Goal: Information Seeking & Learning: Check status

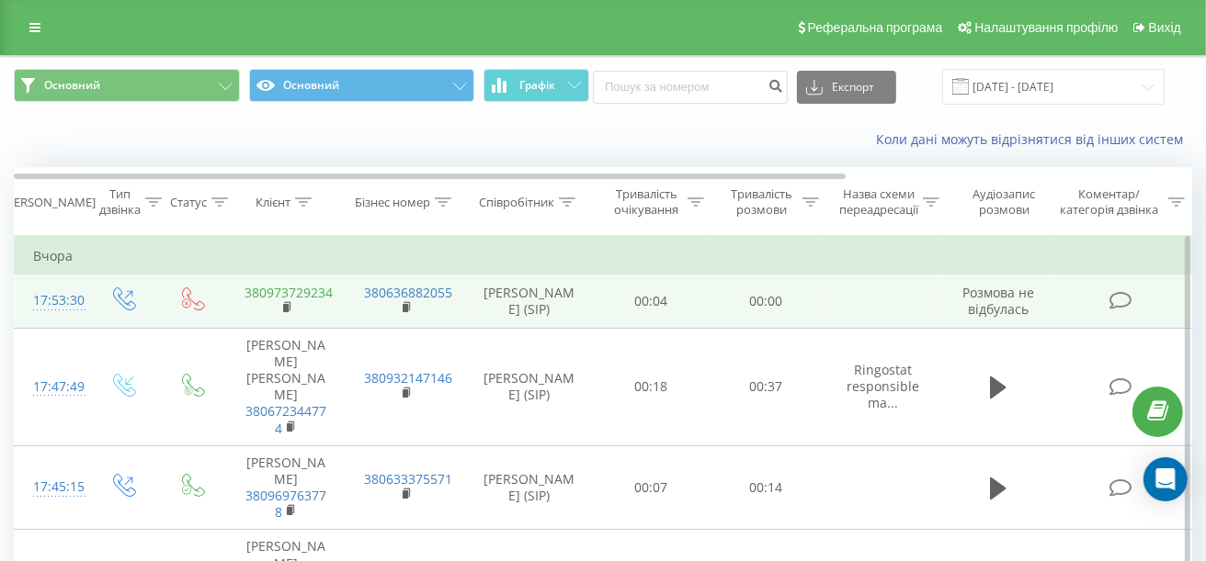
click at [316, 291] on link "380973729234" at bounding box center [288, 292] width 88 height 17
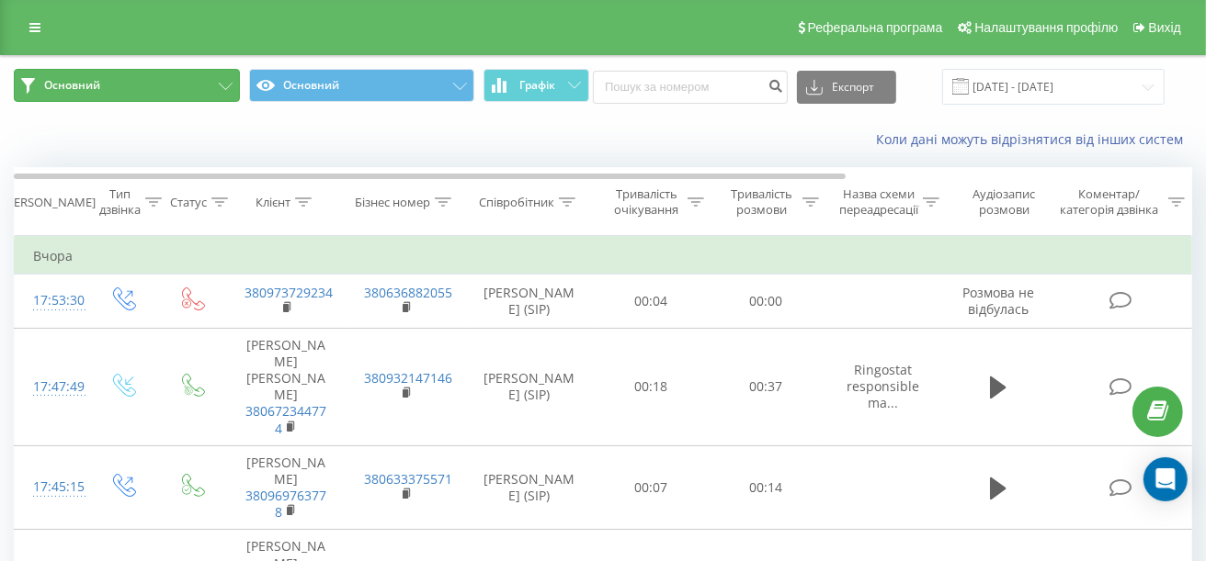
click at [85, 84] on span "Основний" at bounding box center [72, 85] width 56 height 15
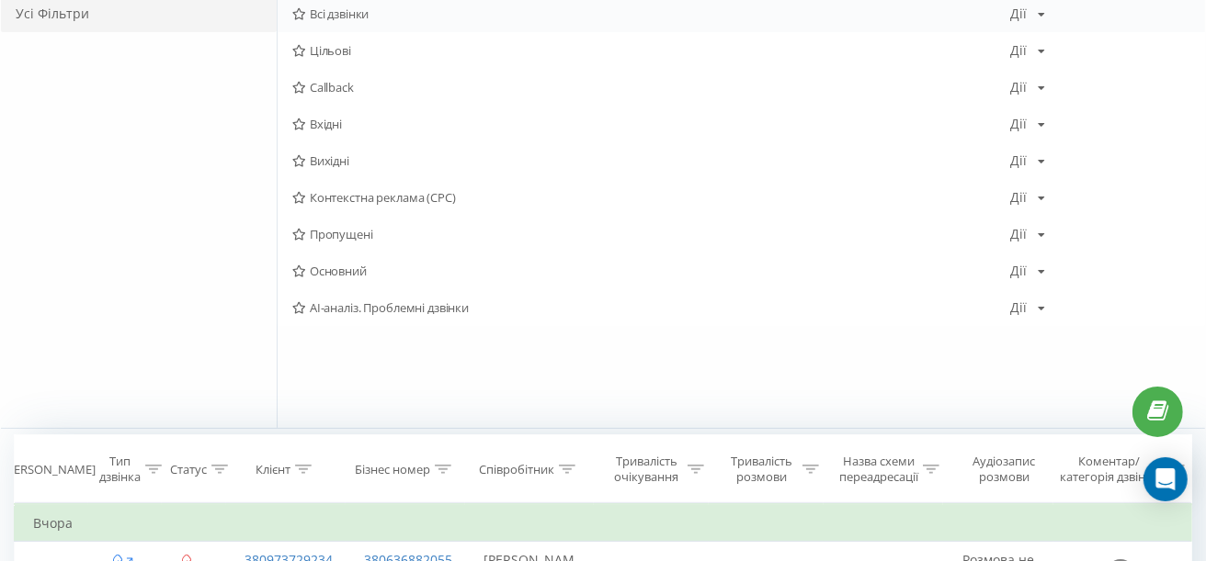
scroll to position [184, 0]
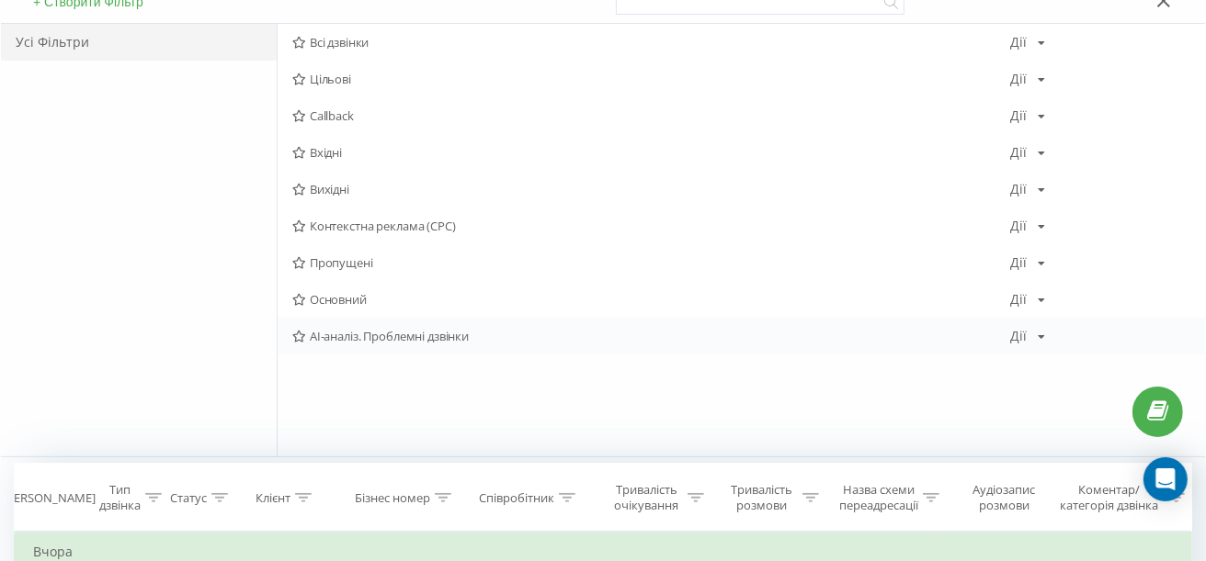
click at [1042, 332] on icon at bounding box center [1041, 337] width 7 height 11
click at [351, 337] on span "AI-аналіз. Проблемні дзвінки" at bounding box center [651, 336] width 719 height 13
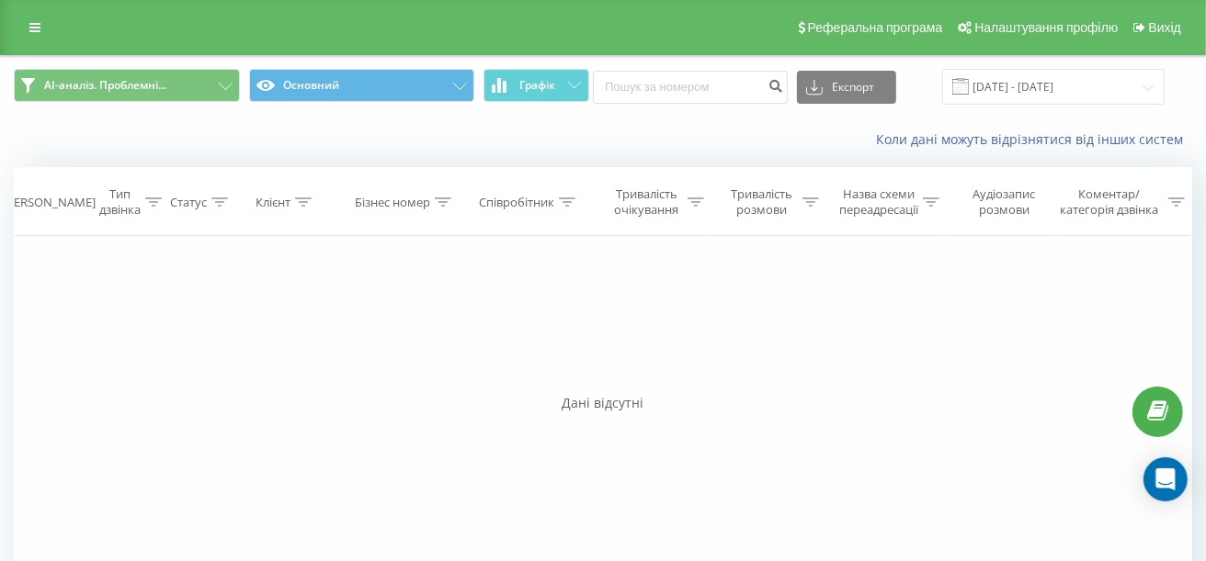
drag, startPoint x: 80, startPoint y: 67, endPoint x: 96, endPoint y: 88, distance: 26.8
click at [80, 68] on div "AI-аналіз. Проблемні... Основний Графік Експорт .csv .xls .xlsx 19.05.2025 - 19…" at bounding box center [603, 87] width 1204 height 62
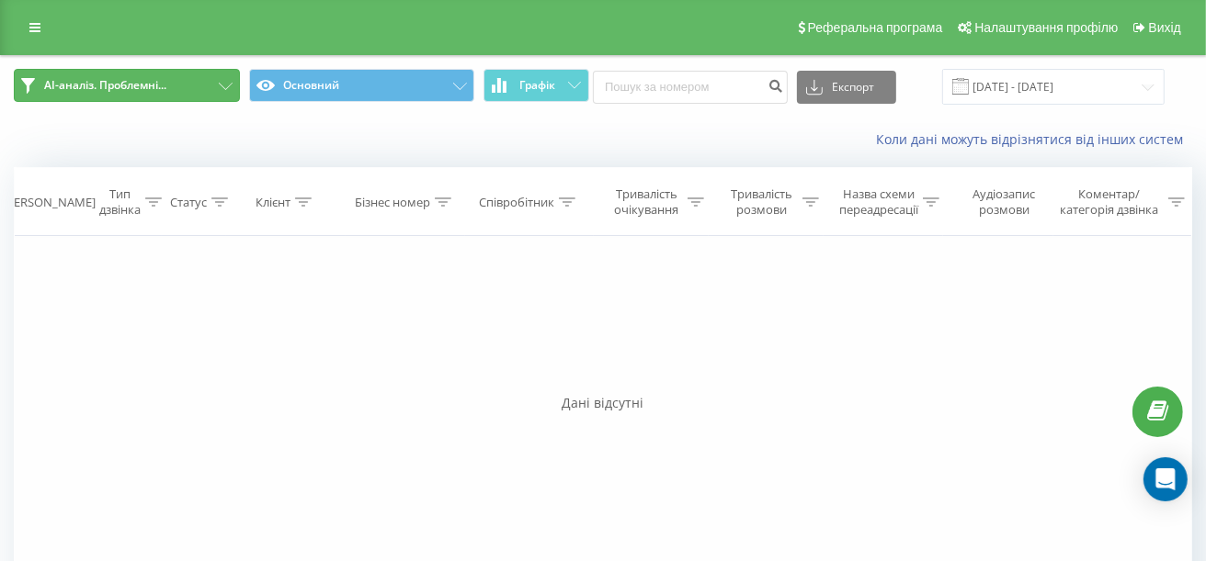
click at [97, 88] on span "AI-аналіз. Проблемні..." at bounding box center [105, 85] width 122 height 15
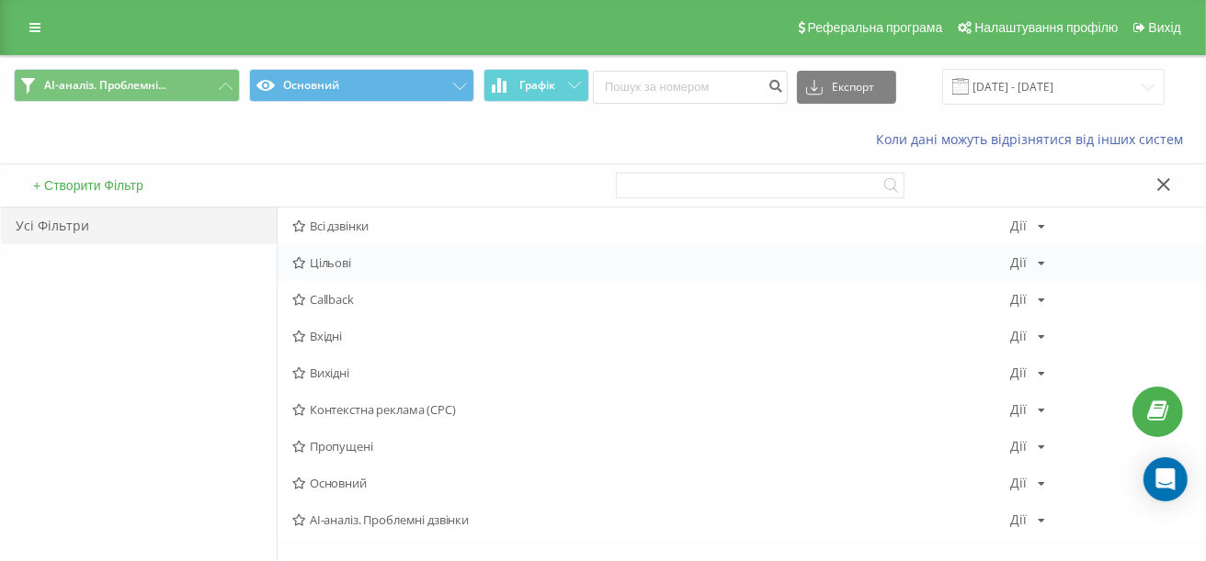
click at [1031, 261] on div "Дії Редагувати Копіювати Видалити За замовчуванням Поділитися" at bounding box center [1028, 262] width 35 height 13
click at [324, 265] on span "Цільові" at bounding box center [651, 262] width 719 height 13
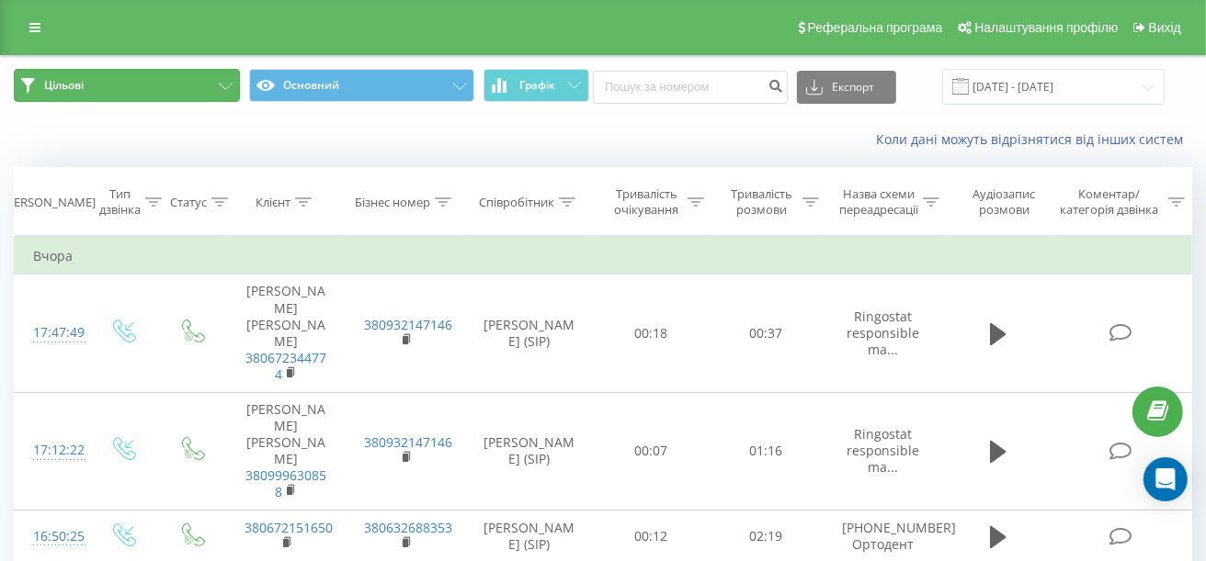
click at [121, 84] on button "Цільові" at bounding box center [127, 85] width 226 height 33
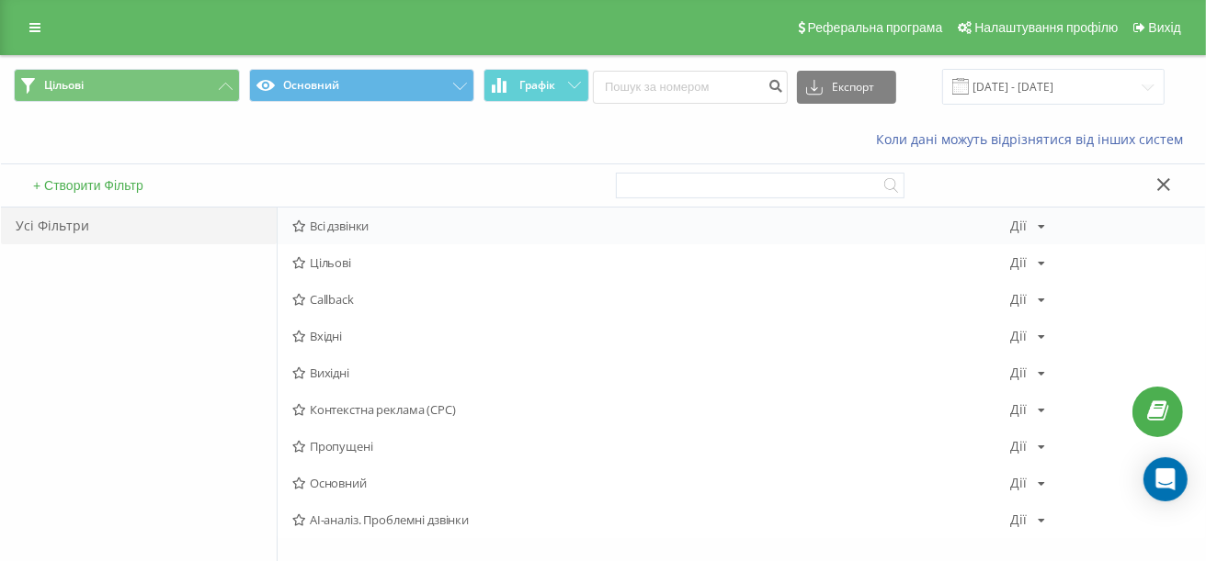
click at [383, 220] on span "Всі дзвінки" at bounding box center [651, 226] width 719 height 13
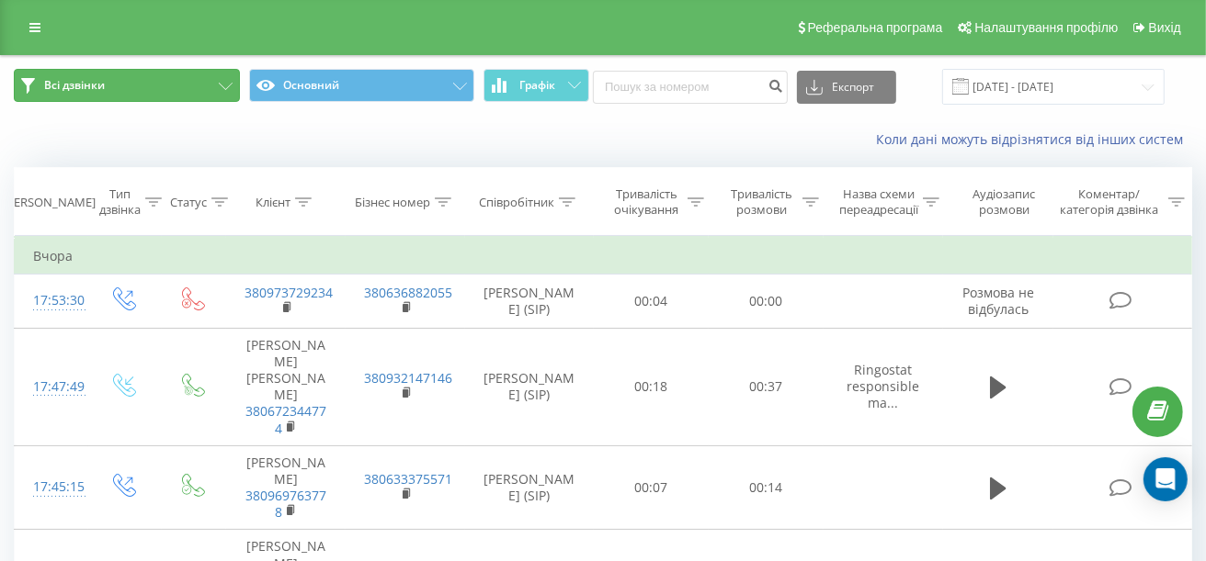
click at [119, 88] on button "Всі дзвінки" at bounding box center [127, 85] width 226 height 33
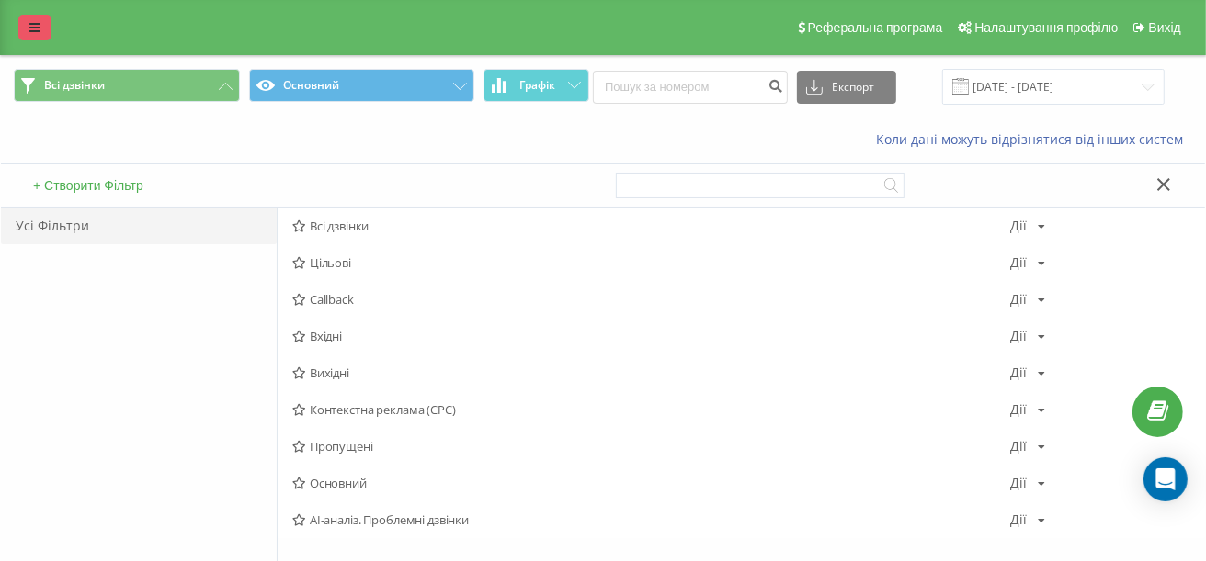
click at [32, 24] on icon at bounding box center [34, 27] width 11 height 13
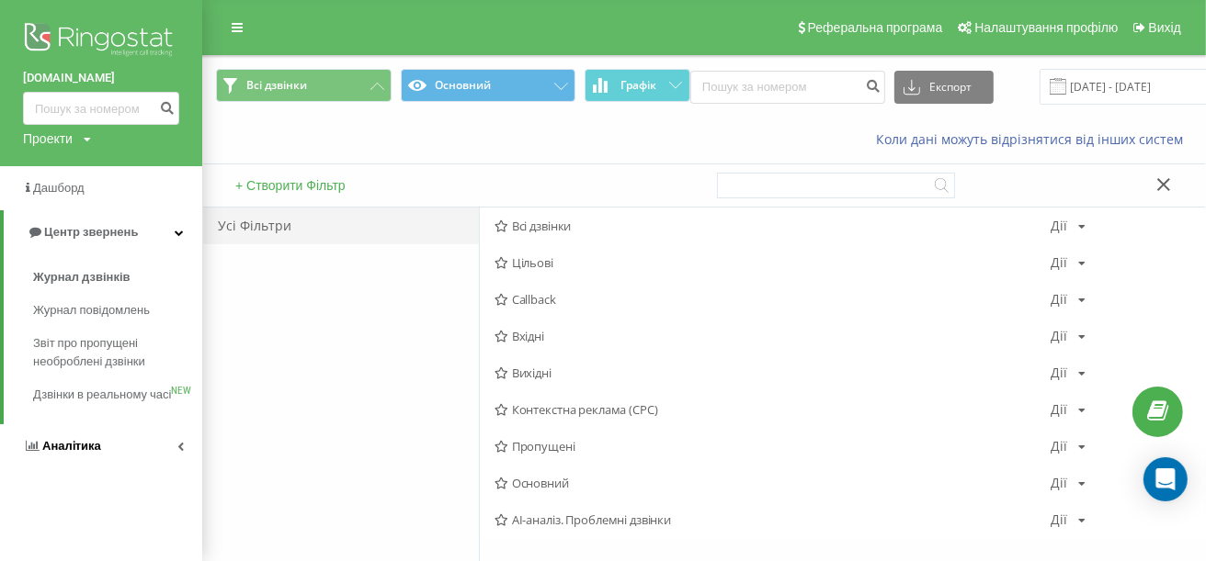
click at [177, 451] on icon at bounding box center [180, 446] width 6 height 9
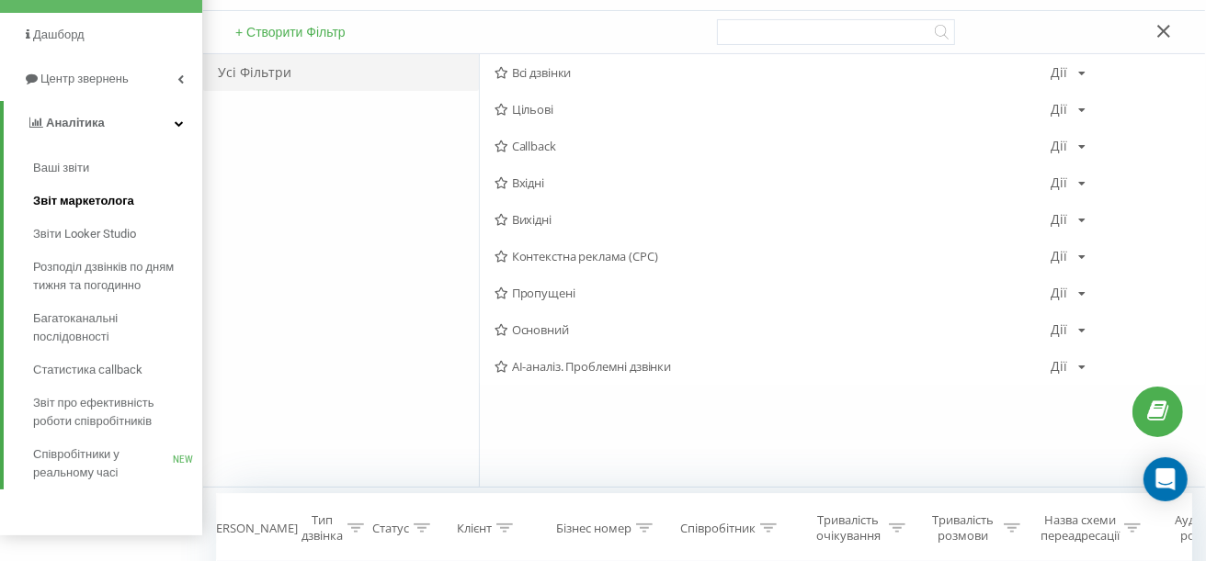
scroll to position [184, 0]
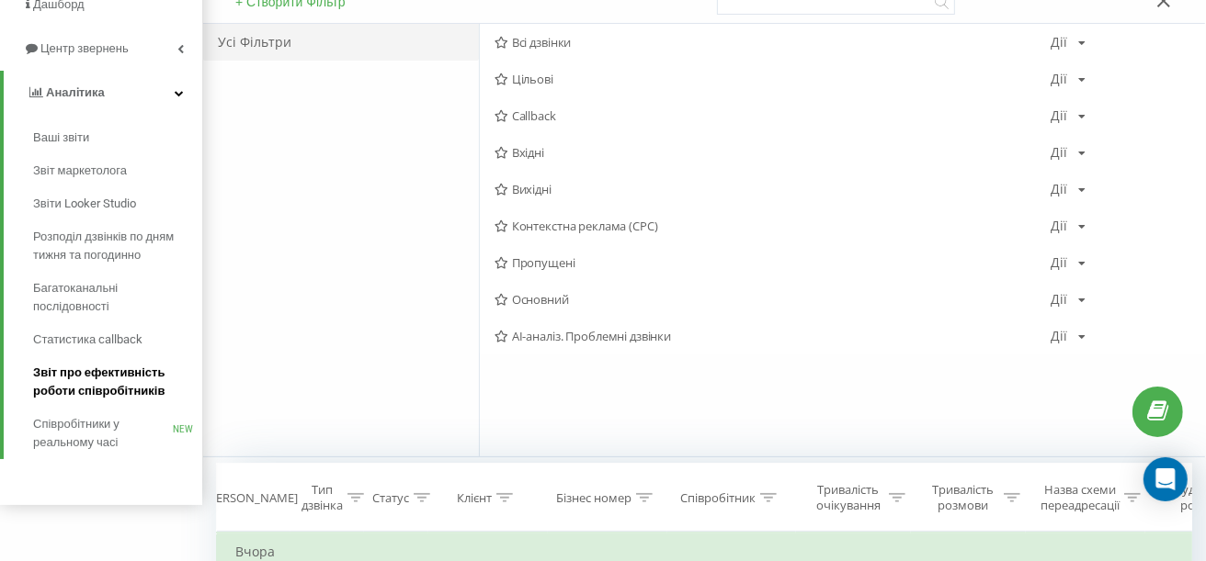
click at [115, 377] on span "Звіт про ефективність роботи співробітників" at bounding box center [113, 382] width 160 height 37
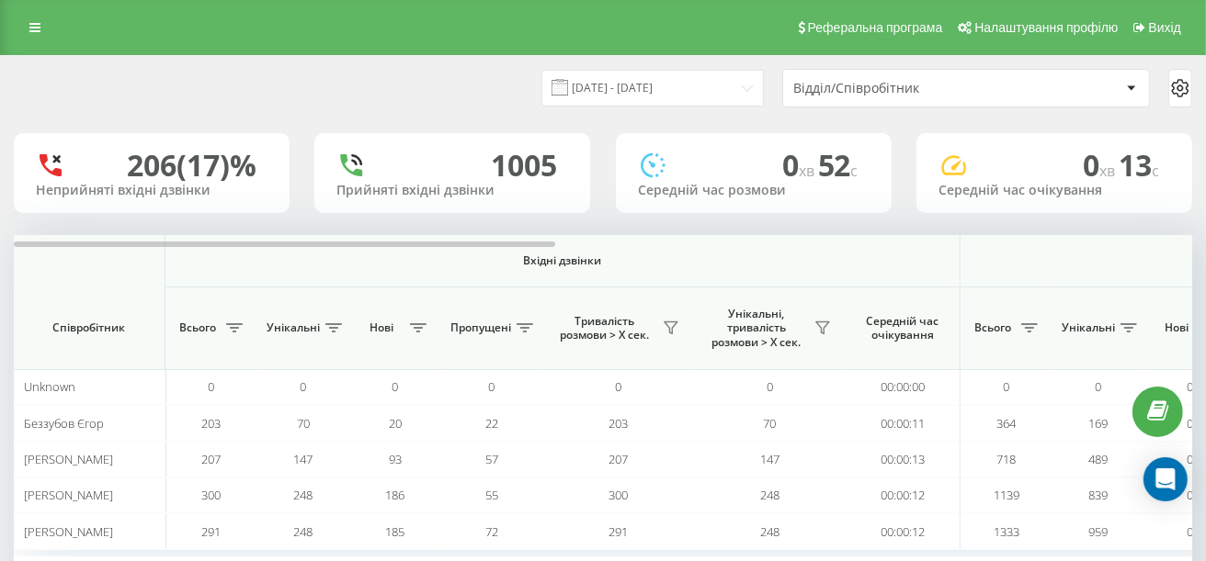
click at [924, 84] on div "Відділ/Співробітник" at bounding box center [903, 89] width 220 height 16
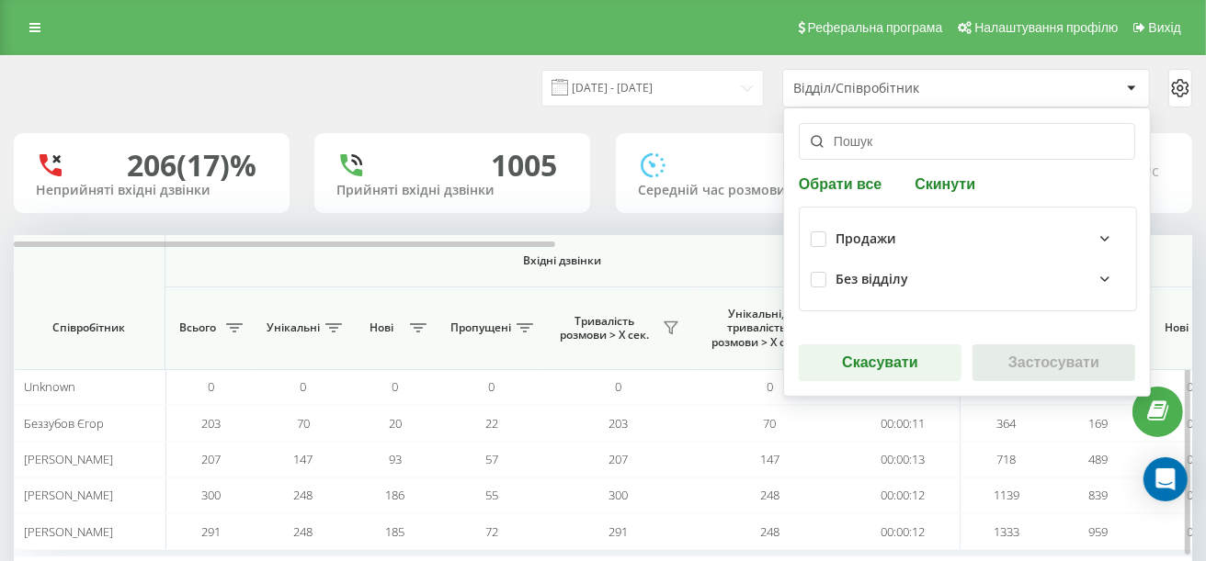
click at [694, 248] on th "Вхідні дзвінки" at bounding box center [562, 261] width 795 height 52
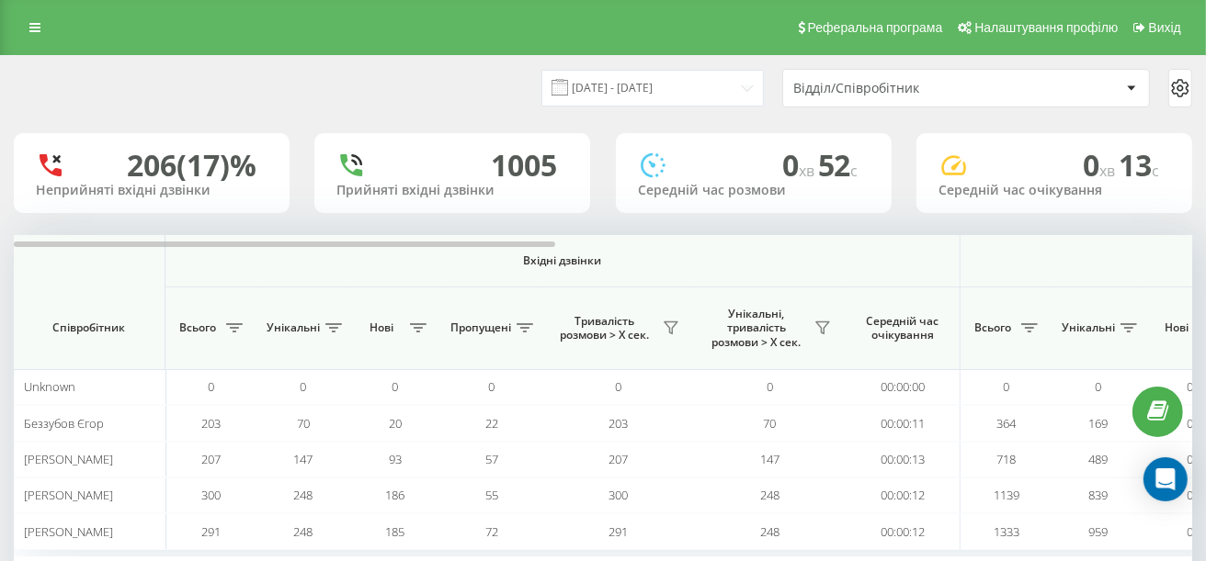
click at [1175, 91] on icon at bounding box center [1180, 88] width 22 height 22
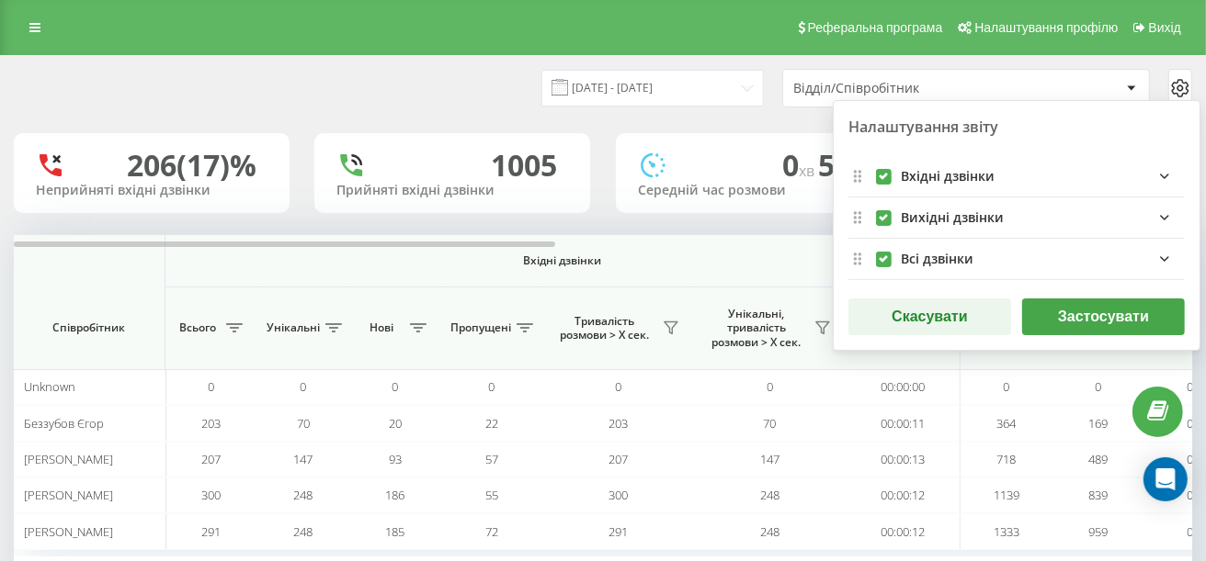
click at [889, 323] on button "Скасувати" at bounding box center [929, 317] width 163 height 37
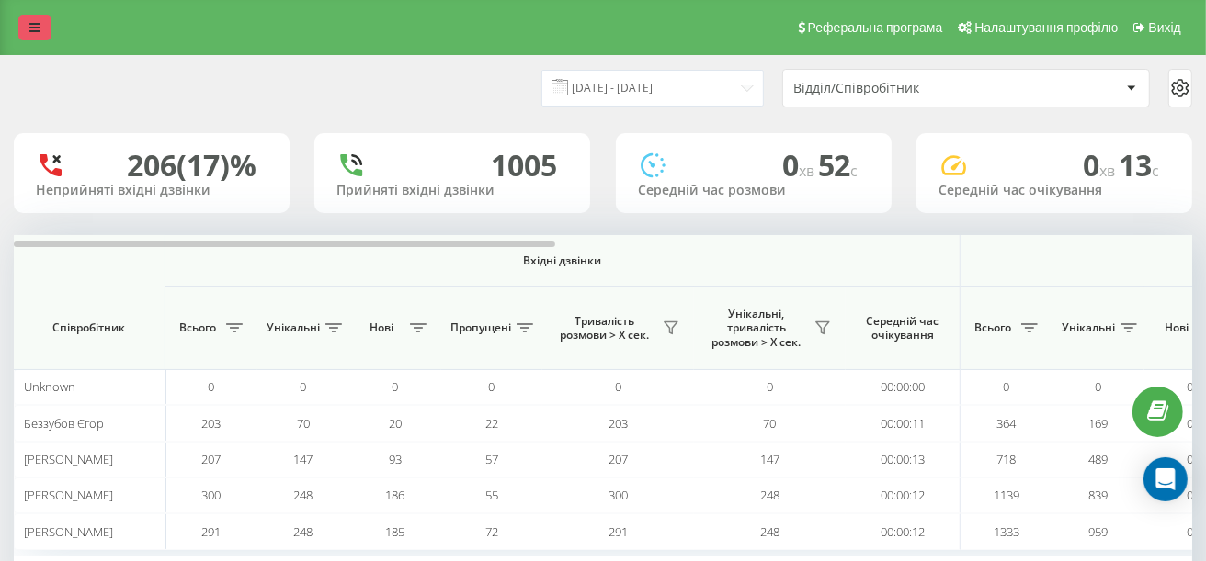
click at [46, 22] on link at bounding box center [34, 28] width 33 height 26
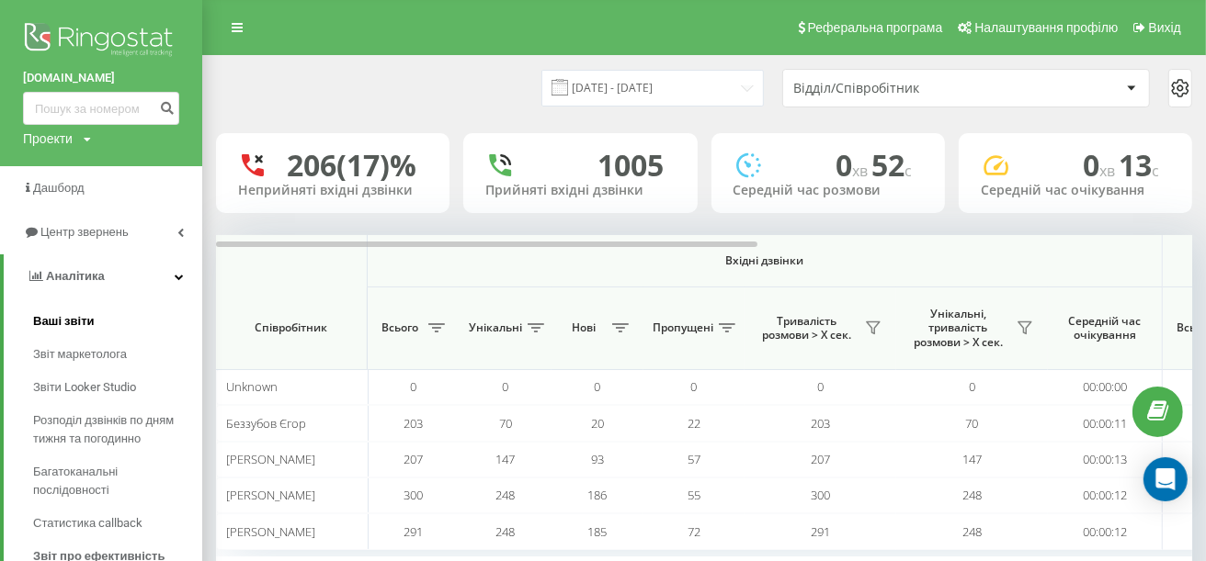
click at [84, 323] on span "Ваші звіти" at bounding box center [64, 321] width 62 height 18
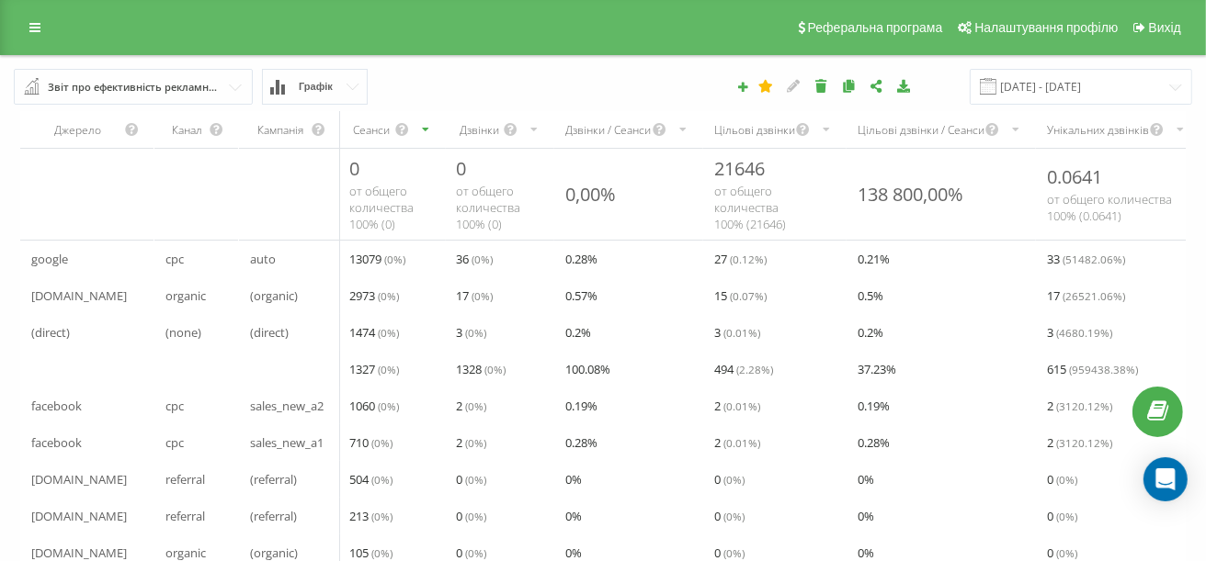
click at [379, 262] on span "13079 ( 0 %)" at bounding box center [377, 259] width 56 height 22
click at [186, 300] on span "organic" at bounding box center [185, 296] width 40 height 22
click at [290, 297] on span "(organic)" at bounding box center [274, 296] width 48 height 22
click at [363, 295] on span "2973 ( 0 %)" at bounding box center [374, 296] width 50 height 22
click at [366, 334] on span "1474 ( 0 %)" at bounding box center [374, 333] width 50 height 22
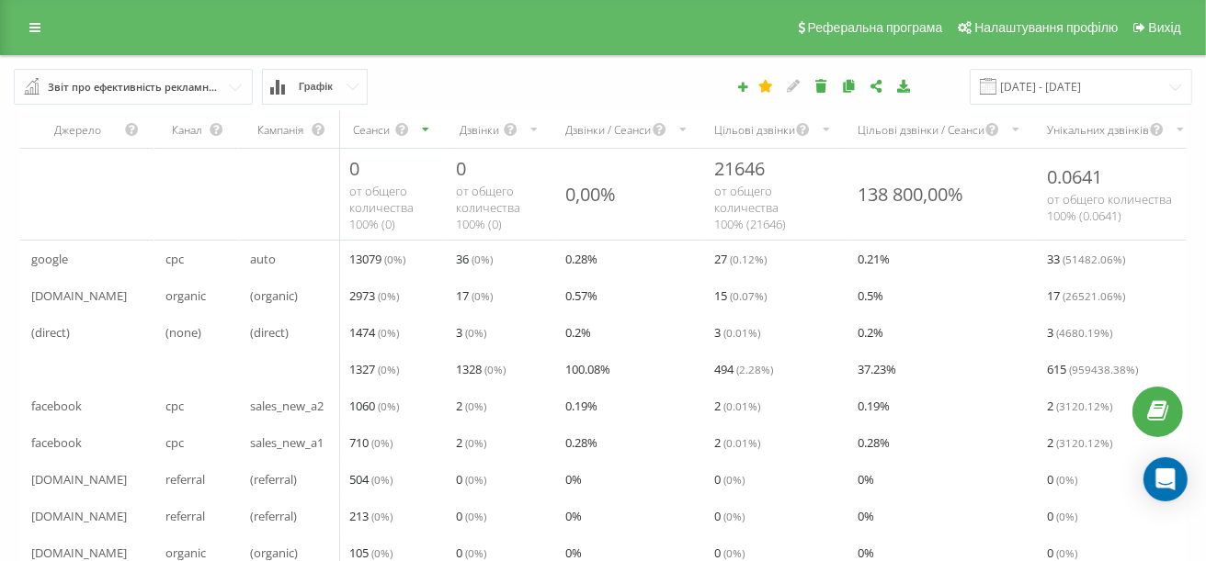
click at [381, 365] on span "( 0 %)" at bounding box center [388, 369] width 21 height 15
click at [370, 410] on span "1060 ( 0 %)" at bounding box center [374, 406] width 50 height 22
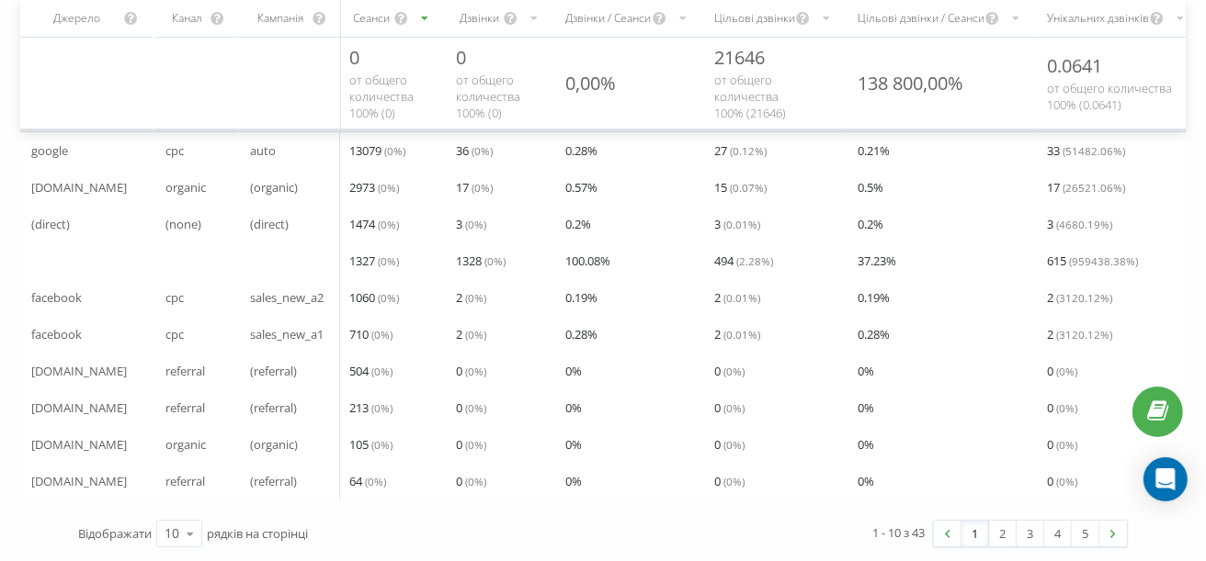
scroll to position [127, 0]
click at [188, 360] on span "referral" at bounding box center [185, 371] width 40 height 22
click at [65, 360] on span "my.prom.ua" at bounding box center [79, 371] width 96 height 22
click at [69, 397] on span "www.facebook.com" at bounding box center [79, 408] width 96 height 22
drag, startPoint x: 82, startPoint y: 422, endPoint x: 88, endPoint y: 440, distance: 19.5
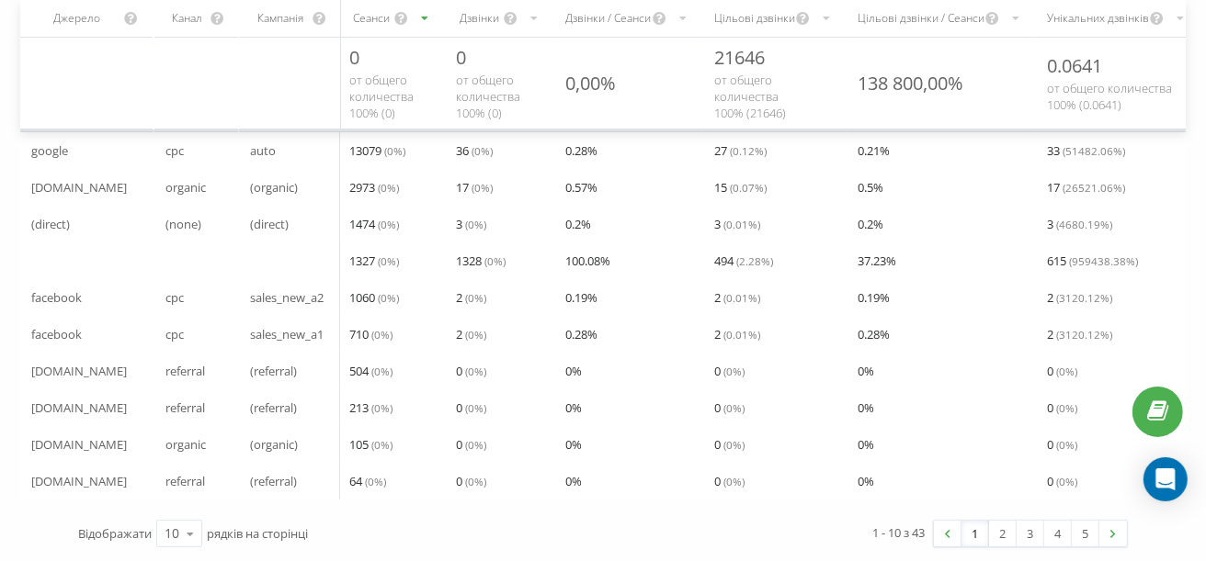
click at [83, 434] on span "www.google.com.ua" at bounding box center [79, 445] width 96 height 22
drag, startPoint x: 100, startPoint y: 470, endPoint x: 123, endPoint y: 471, distance: 23.0
click at [100, 470] on span "m.facebook.com" at bounding box center [79, 481] width 96 height 22
click at [185, 535] on icon at bounding box center [190, 534] width 28 height 36
click at [187, 508] on div "100" at bounding box center [179, 507] width 44 height 27
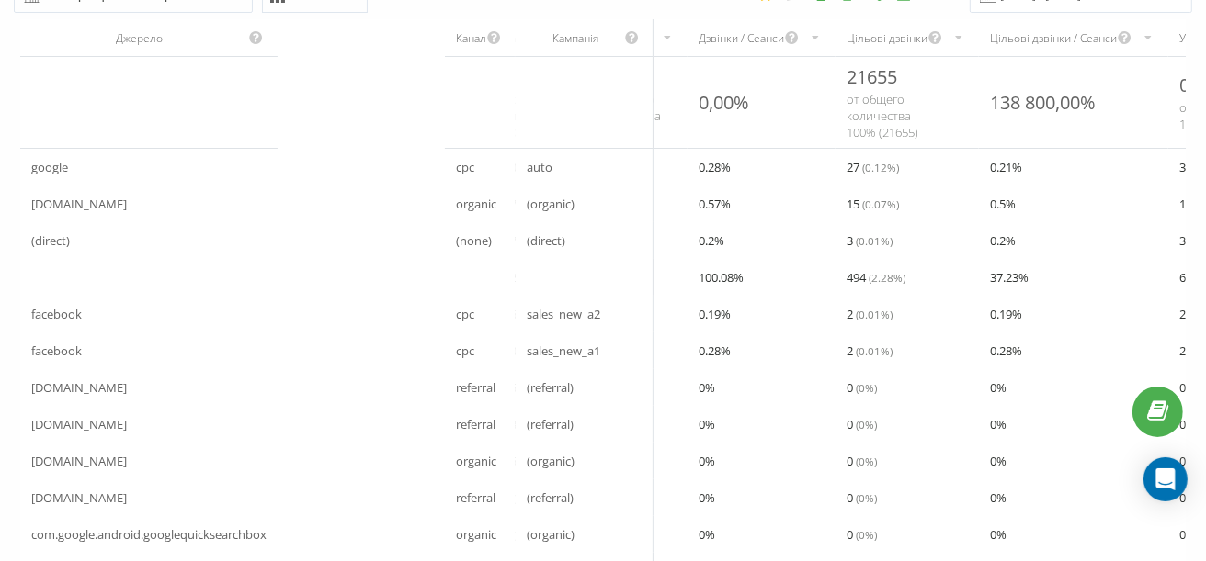
scroll to position [0, 0]
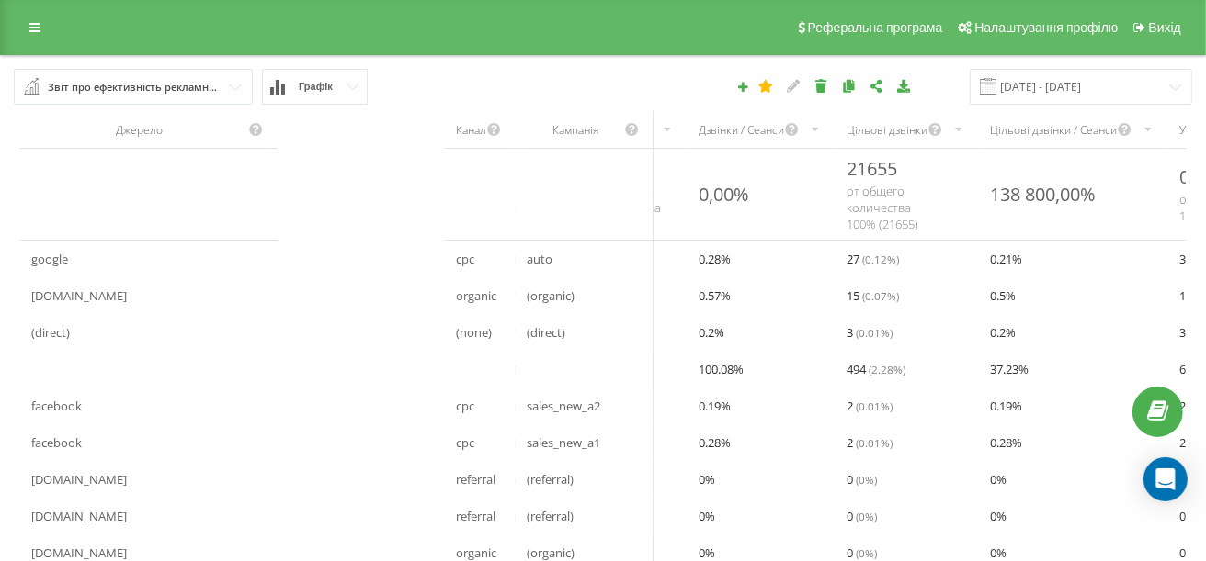
click at [219, 92] on div "Звіт про ефективність рекламних кампаній" at bounding box center [134, 87] width 173 height 20
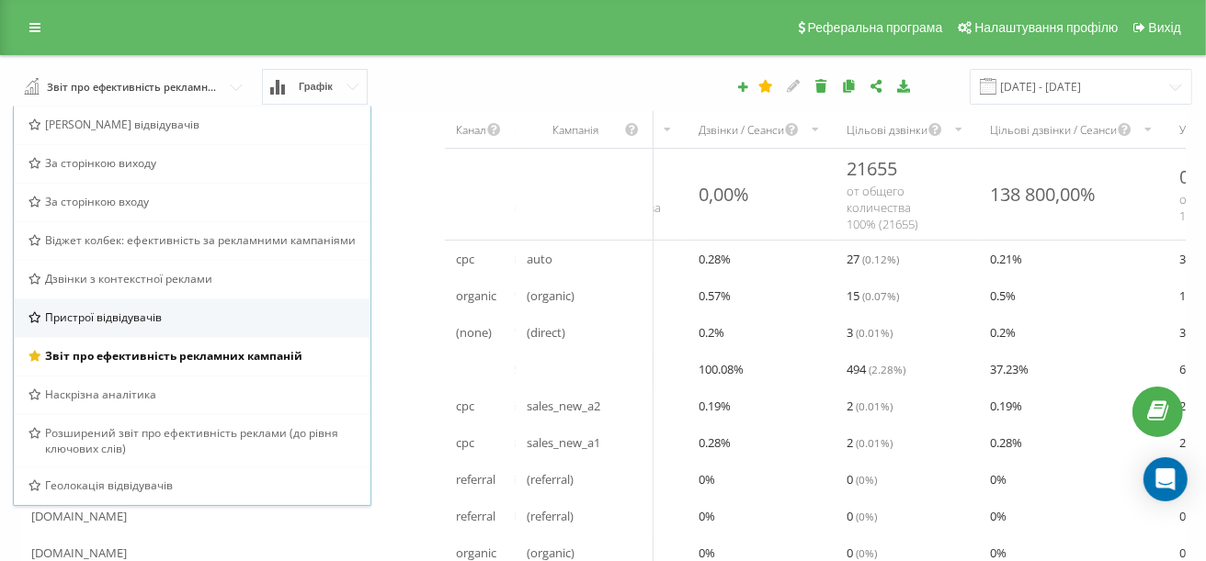
click at [157, 320] on span "Пристрої відвідувачів" at bounding box center [103, 318] width 117 height 16
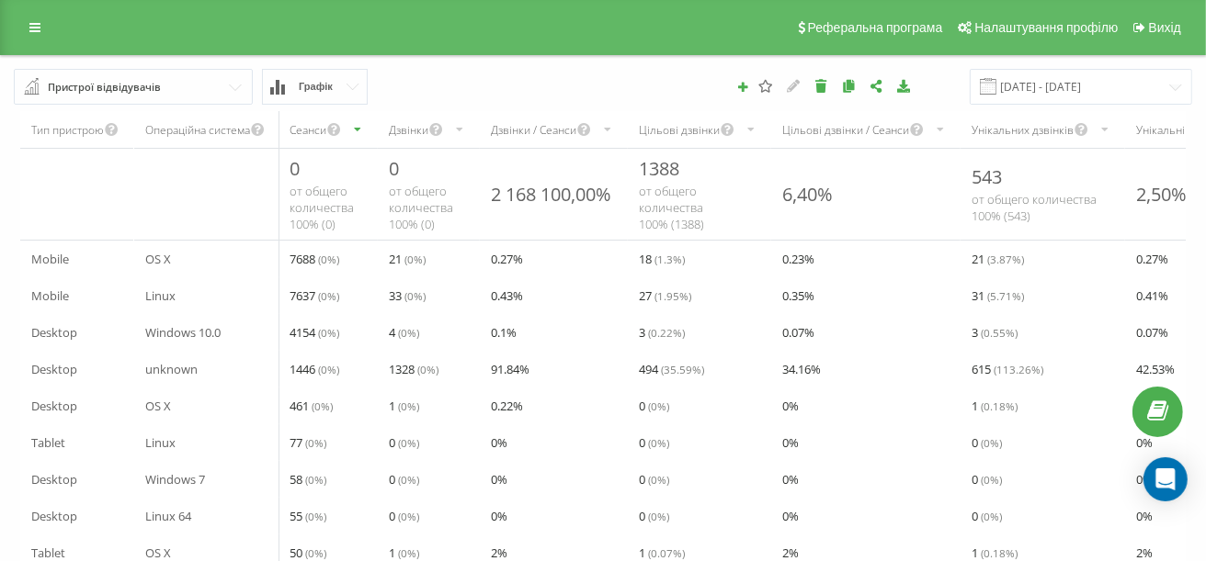
click at [122, 94] on div "Пристрої відвідувачів" at bounding box center [104, 87] width 113 height 20
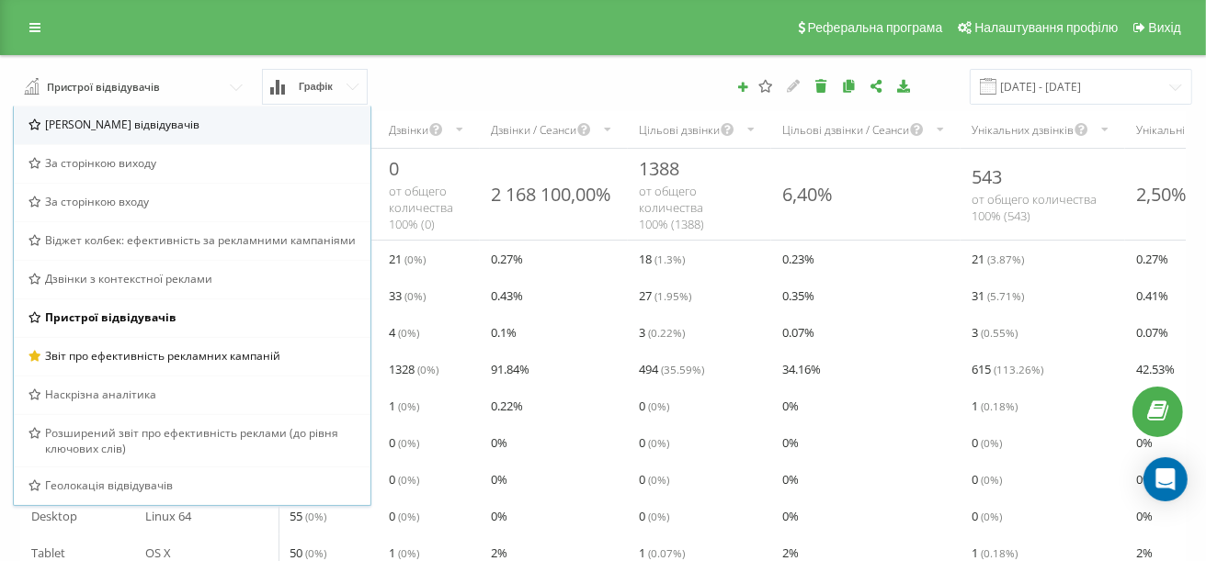
click at [123, 130] on span "Браузер відвідувачів" at bounding box center [122, 125] width 154 height 16
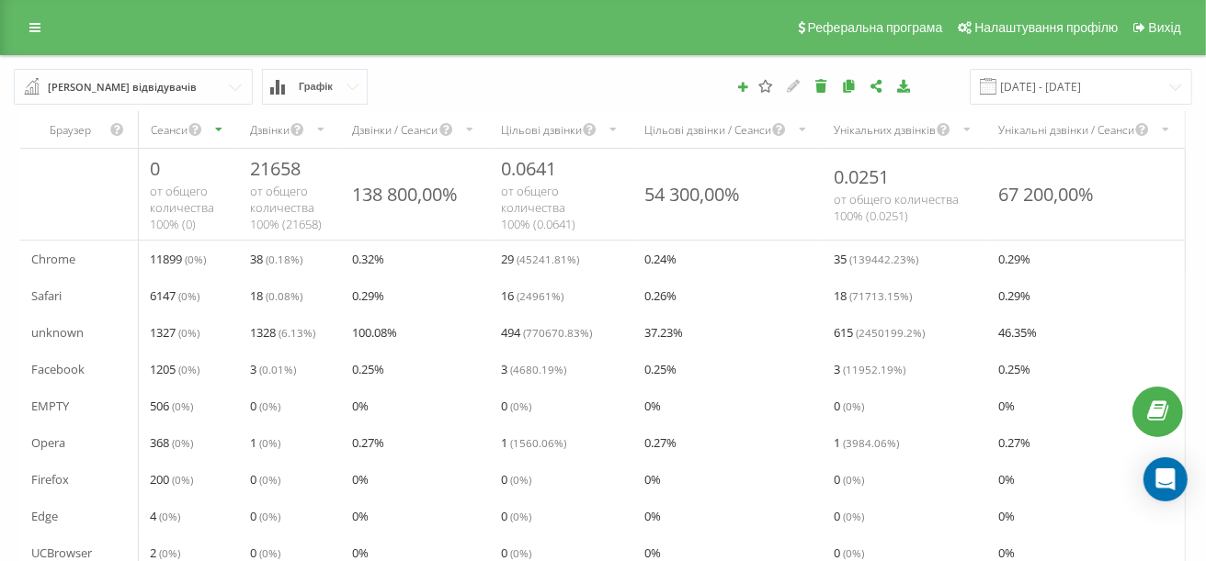
click at [107, 87] on div "Браузер відвідувачів" at bounding box center [122, 87] width 149 height 20
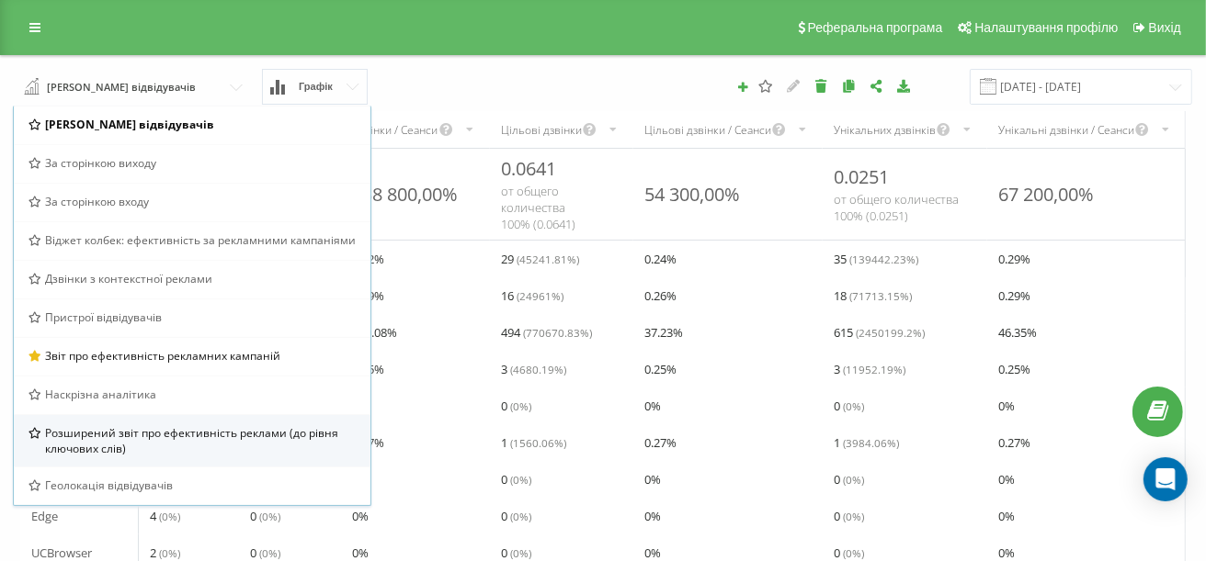
click at [172, 434] on span "Розширений звіт про ефективність реклами (до рівня ключових слів)" at bounding box center [200, 440] width 311 height 31
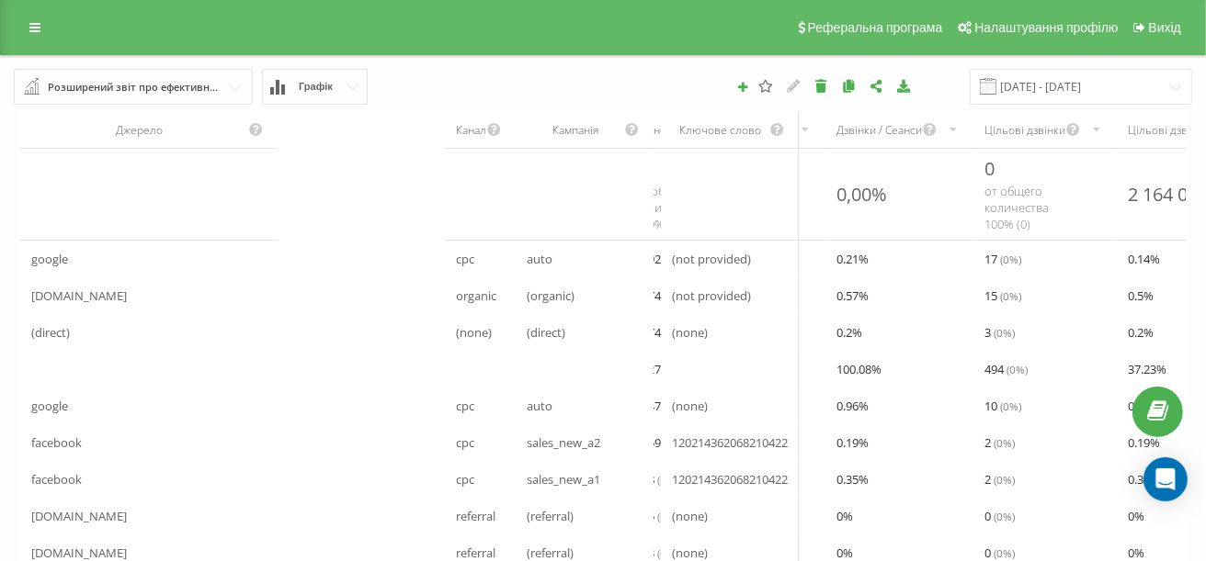
click at [129, 97] on input "text" at bounding box center [134, 86] width 237 height 33
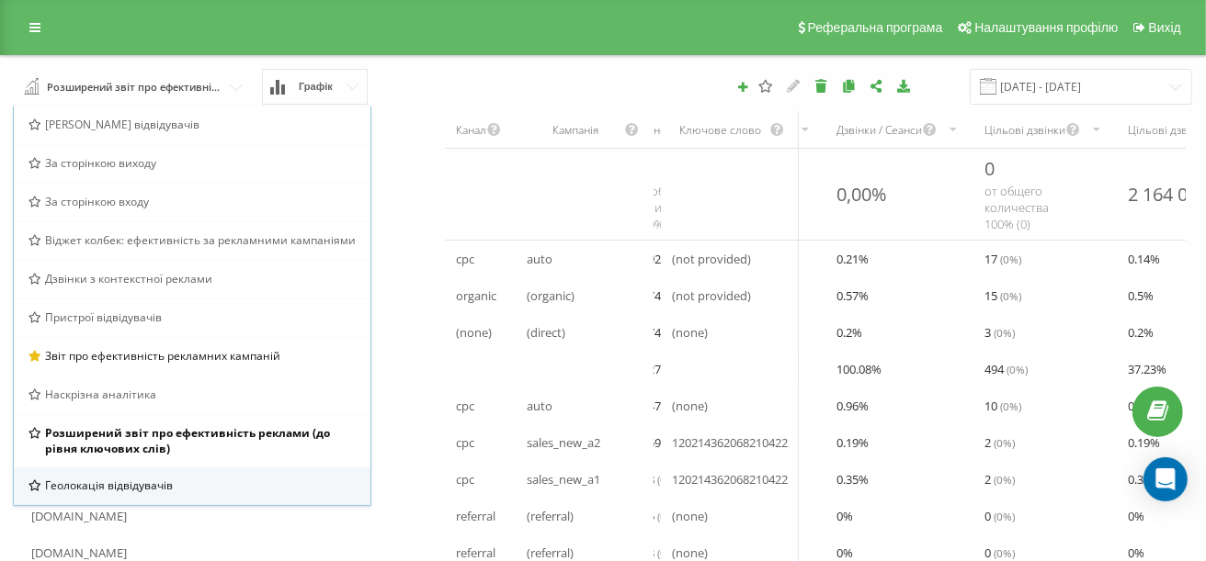
click at [138, 490] on span "Геолокація відвідувачів" at bounding box center [109, 486] width 128 height 16
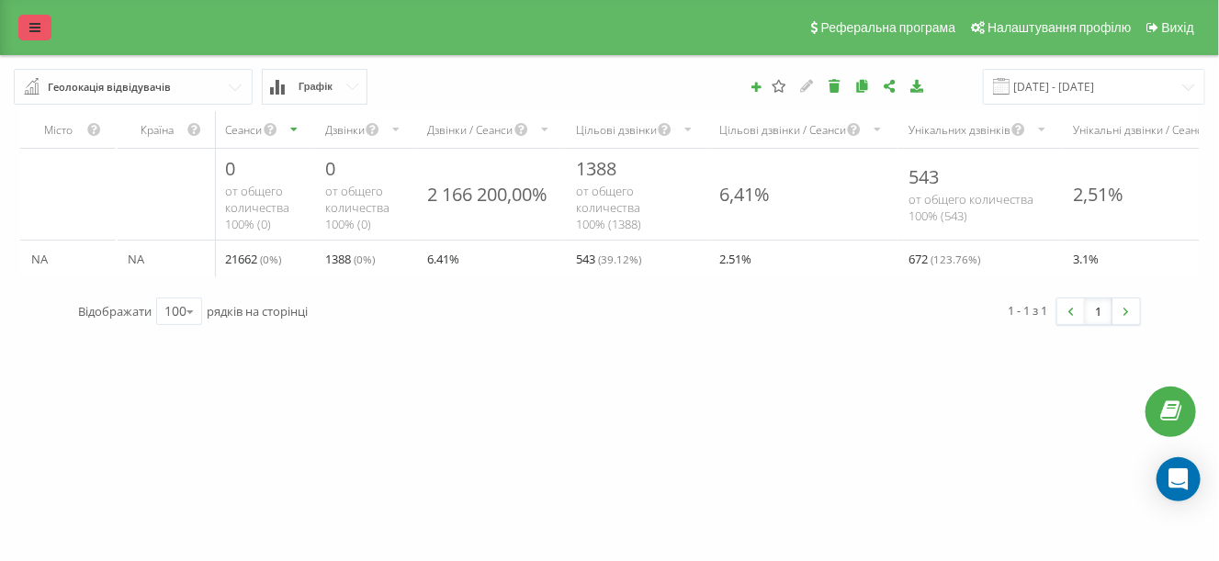
click at [36, 28] on icon at bounding box center [34, 27] width 11 height 13
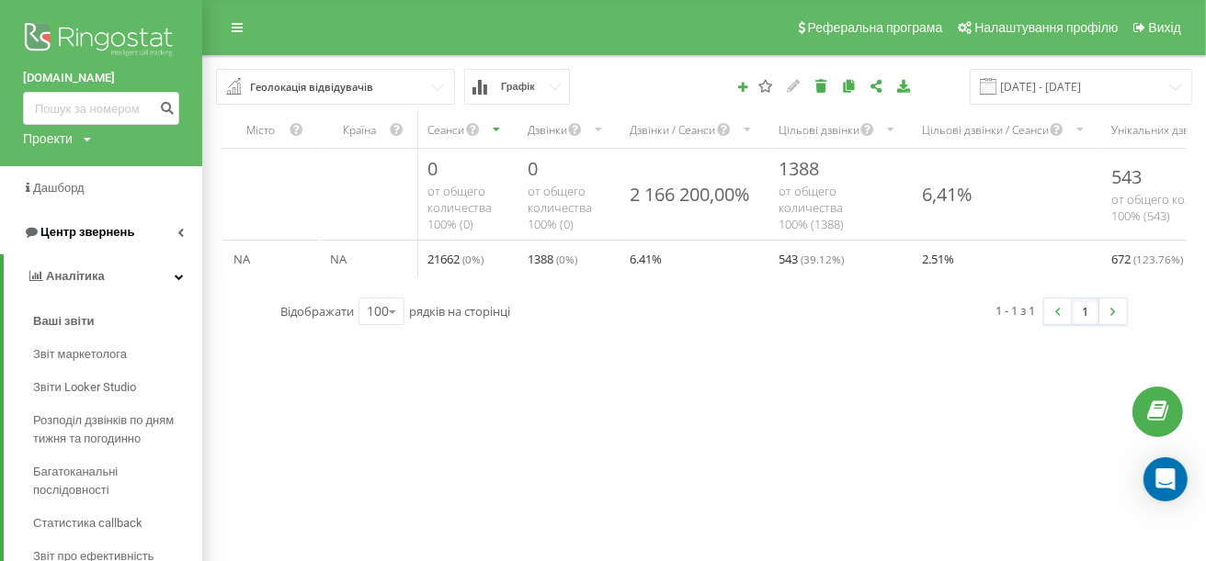
click at [181, 232] on icon at bounding box center [180, 232] width 6 height 9
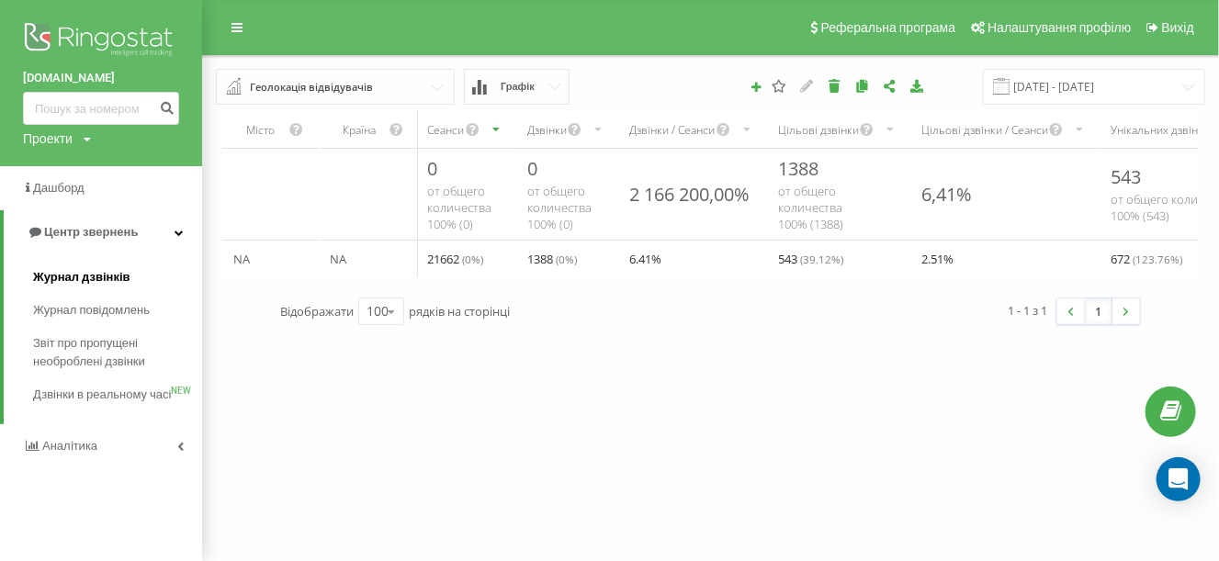
click at [105, 278] on span "Журнал дзвінків" at bounding box center [81, 277] width 97 height 18
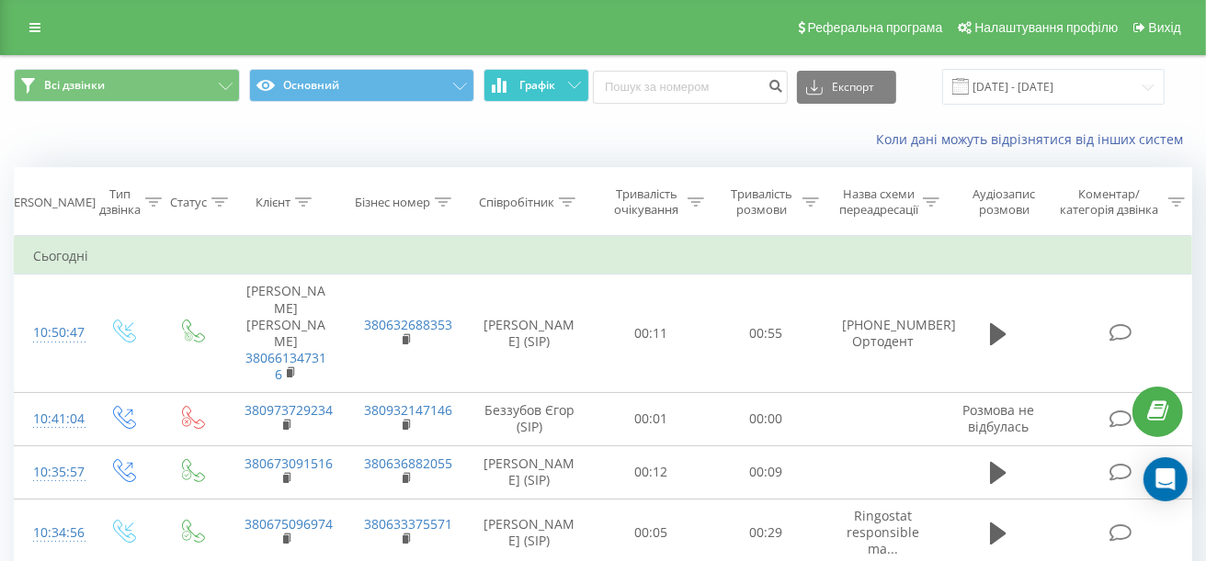
click at [568, 84] on icon at bounding box center [574, 85] width 13 height 6
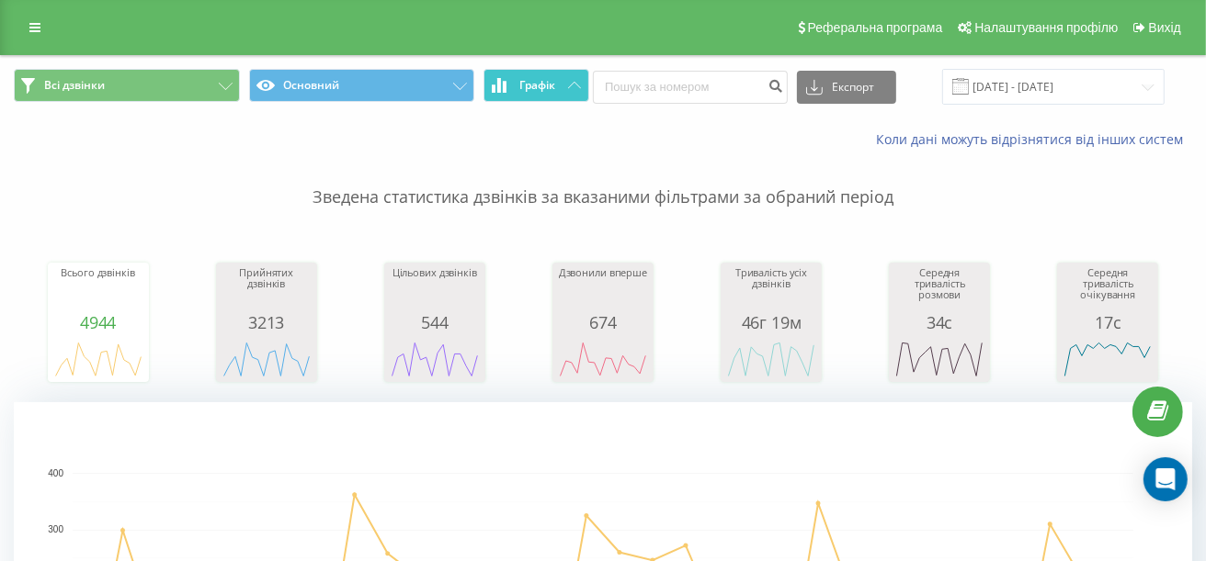
click at [556, 71] on button "Графік" at bounding box center [536, 85] width 106 height 33
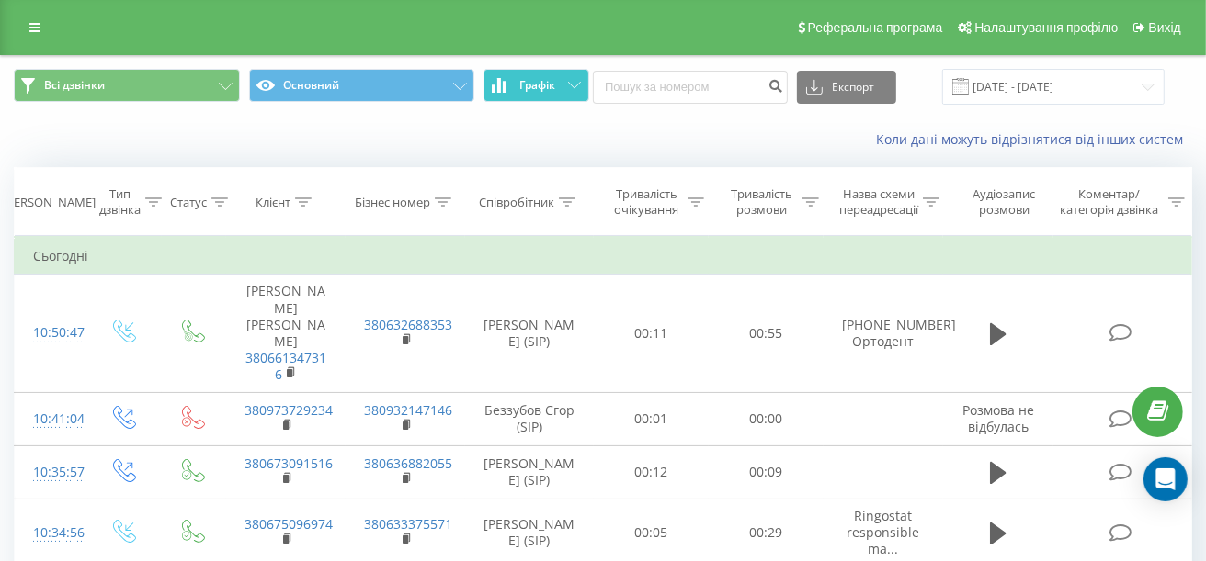
click at [549, 89] on span "Графік" at bounding box center [537, 85] width 36 height 13
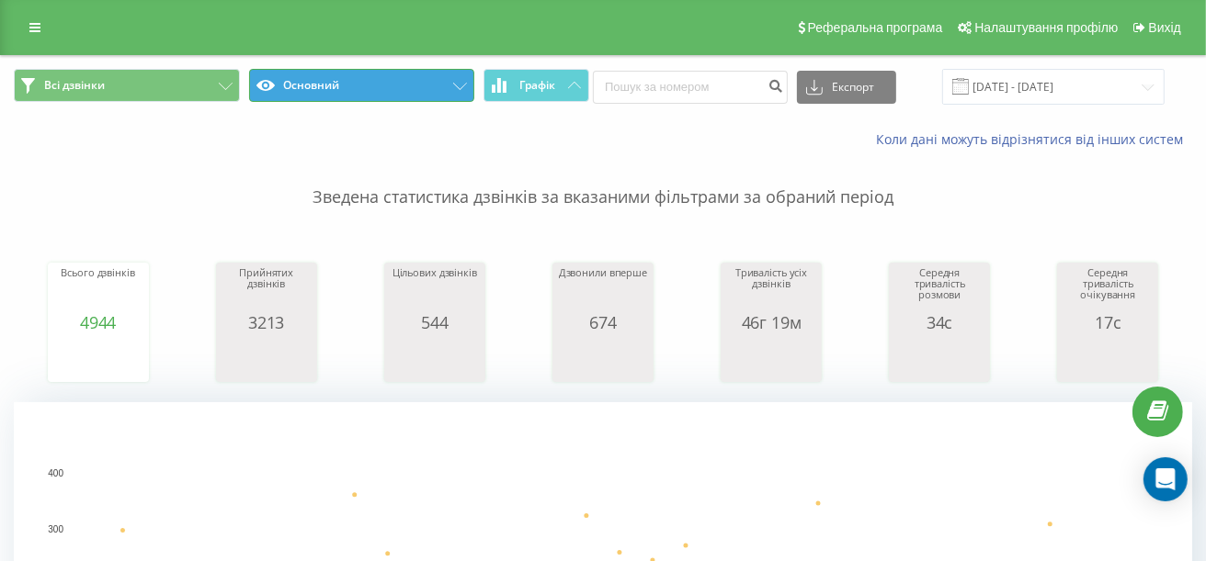
click at [388, 92] on button "Основний" at bounding box center [362, 85] width 226 height 33
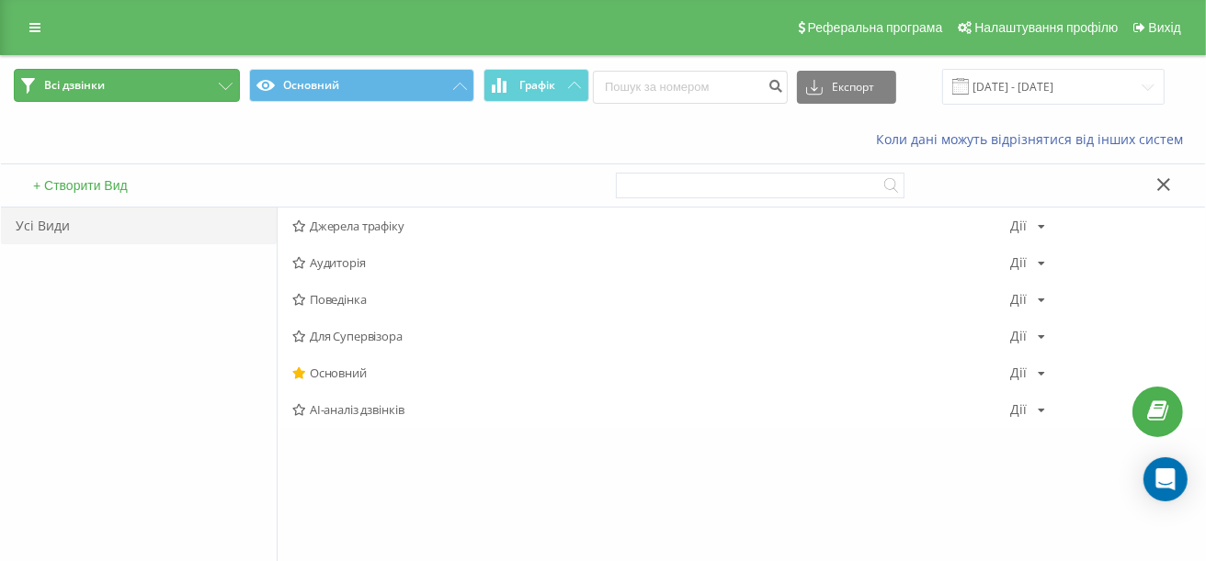
click at [207, 82] on button "Всі дзвінки" at bounding box center [127, 85] width 226 height 33
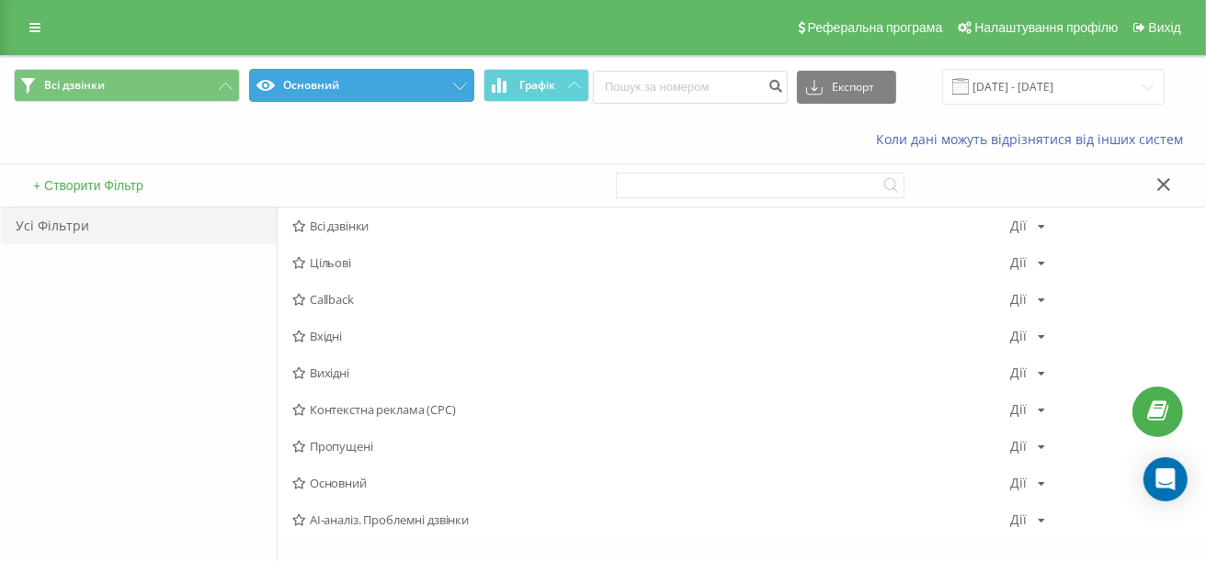
click at [330, 82] on button "Основний" at bounding box center [362, 85] width 226 height 33
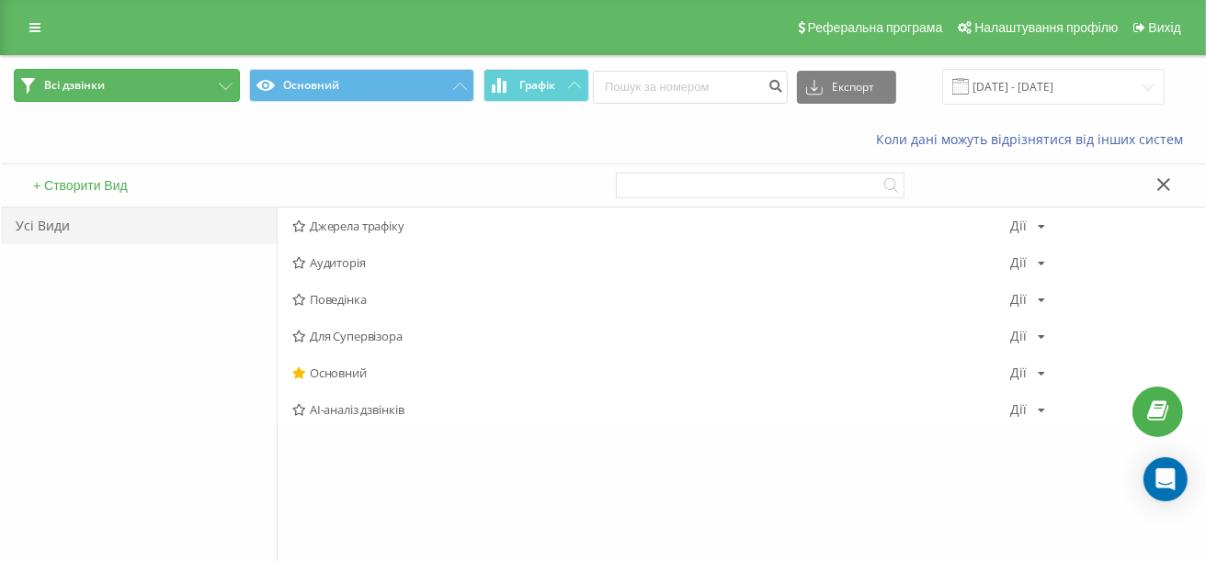
click at [168, 80] on button "Всі дзвінки" at bounding box center [127, 85] width 226 height 33
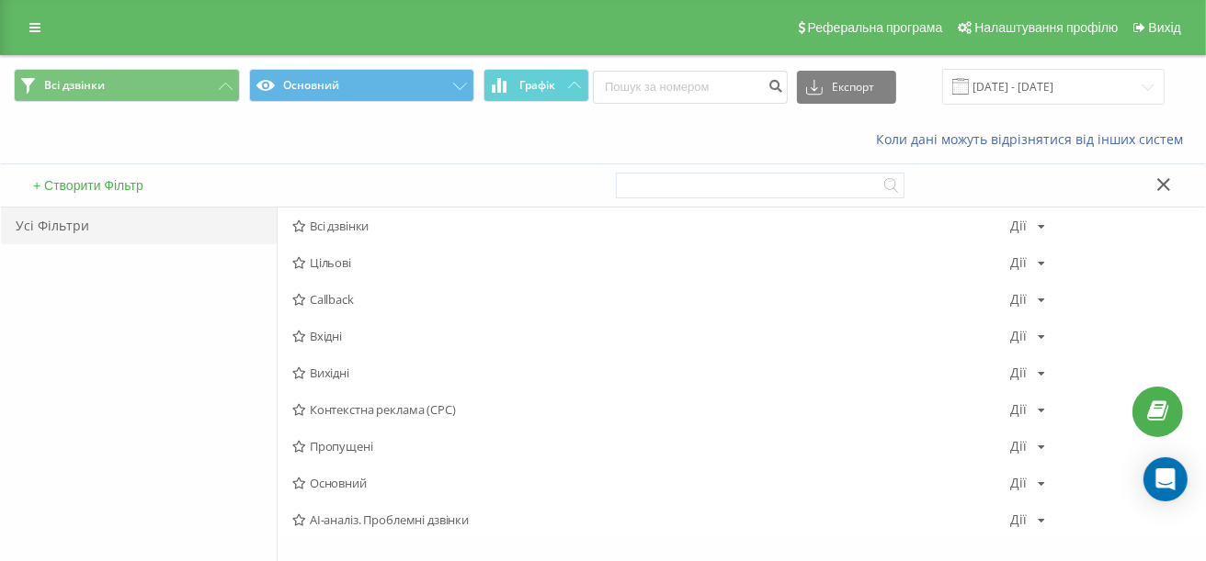
click at [105, 148] on div "Коли дані можуть відрізнятися вiд інших систем" at bounding box center [603, 140] width 1204 height 44
click at [1161, 187] on icon at bounding box center [1164, 184] width 14 height 13
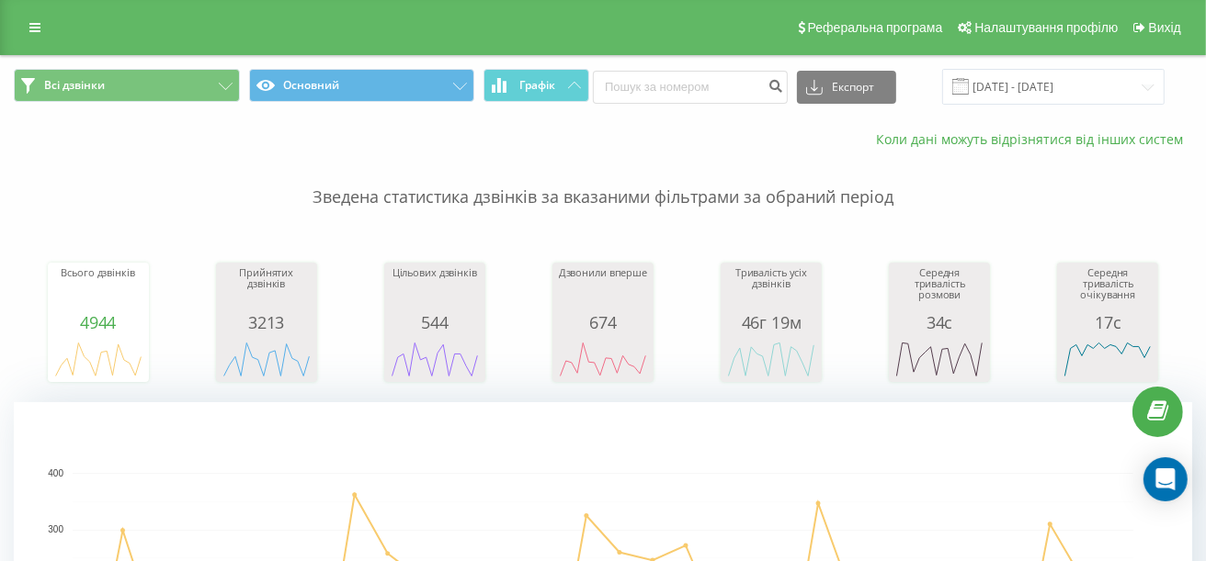
click at [991, 139] on link "Коли дані можуть відрізнятися вiд інших систем" at bounding box center [1034, 138] width 316 height 17
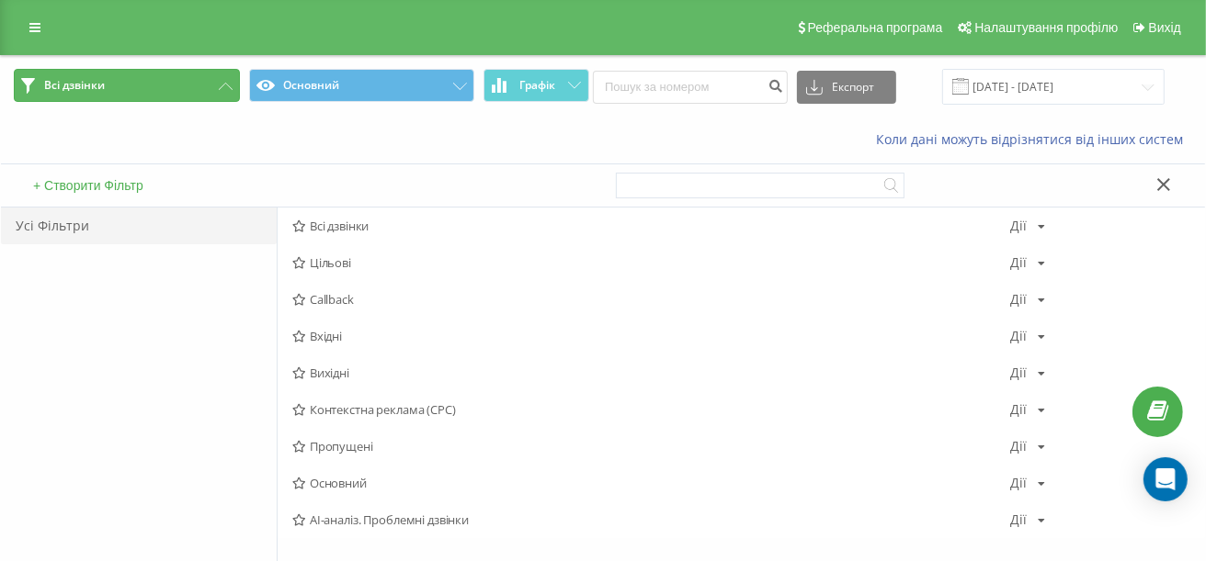
click at [65, 90] on span "Всі дзвінки" at bounding box center [74, 85] width 61 height 15
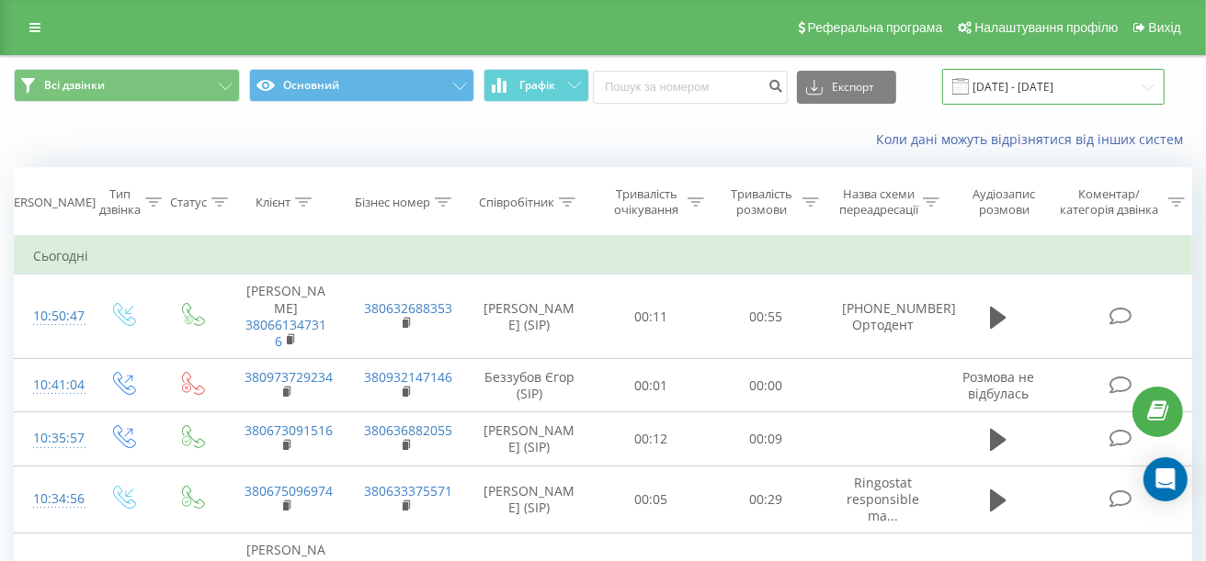
click at [1062, 82] on input "[DATE] - [DATE]" at bounding box center [1053, 87] width 222 height 36
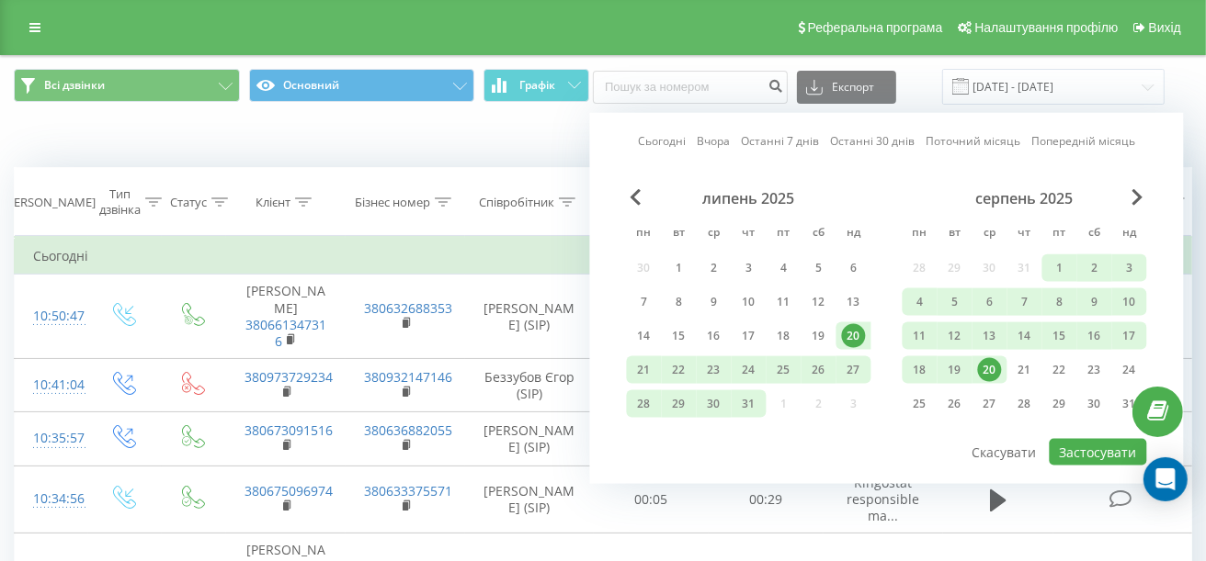
click at [441, 134] on div "Коли дані можуть відрізнятися вiд інших систем" at bounding box center [603, 140] width 1204 height 44
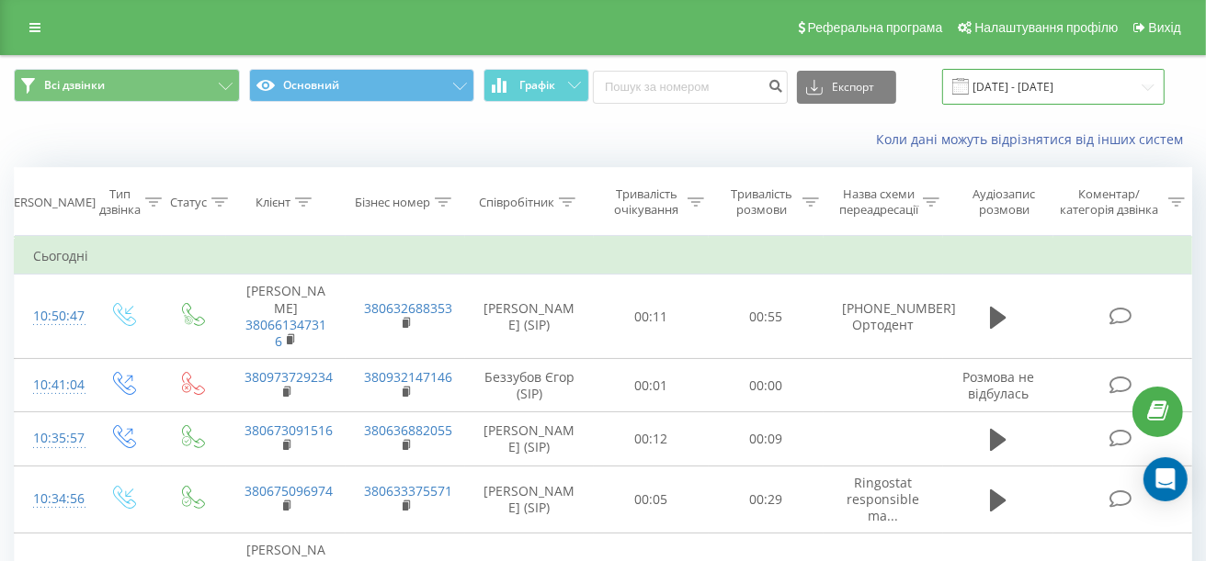
click at [1088, 80] on input "[DATE] - [DATE]" at bounding box center [1053, 87] width 222 height 36
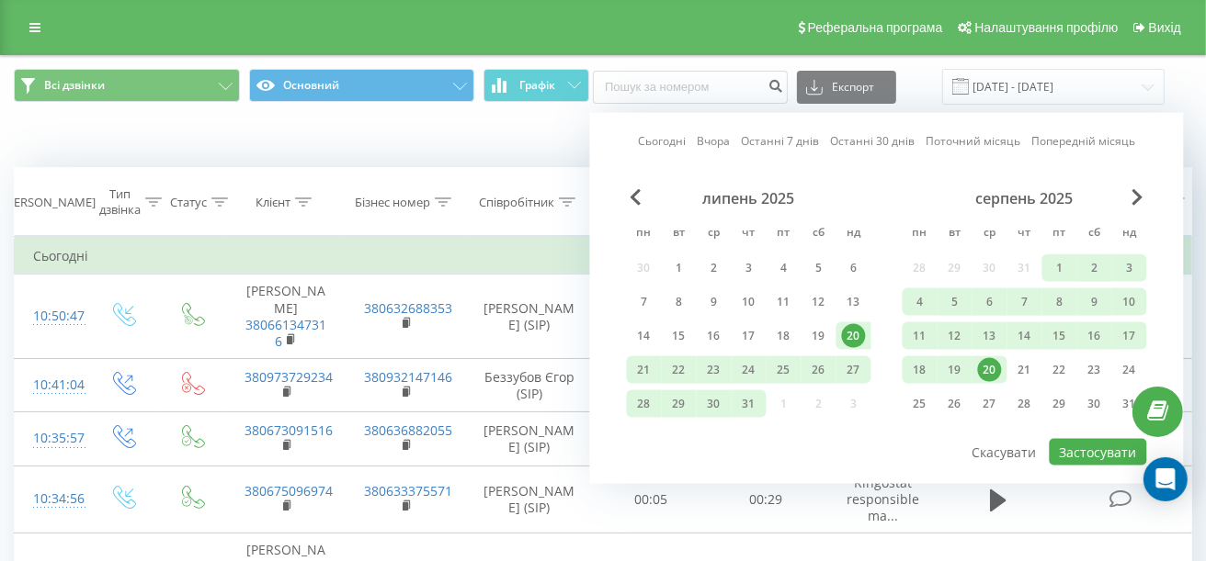
click at [668, 142] on link "Сьогодні" at bounding box center [662, 140] width 48 height 17
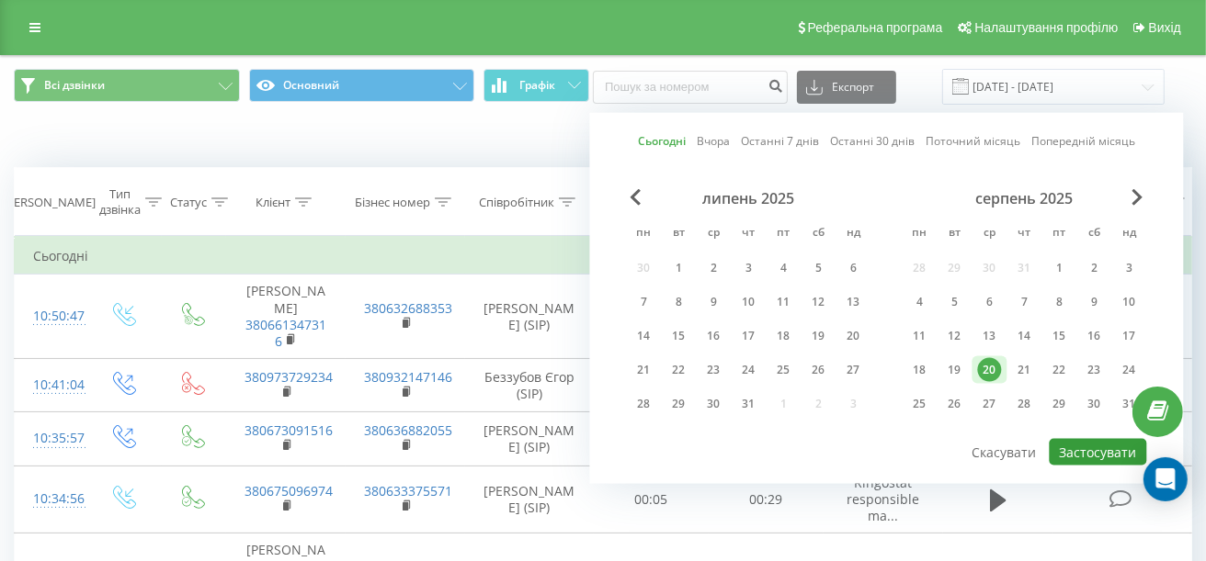
click at [1090, 453] on button "Застосувати" at bounding box center [1097, 452] width 97 height 27
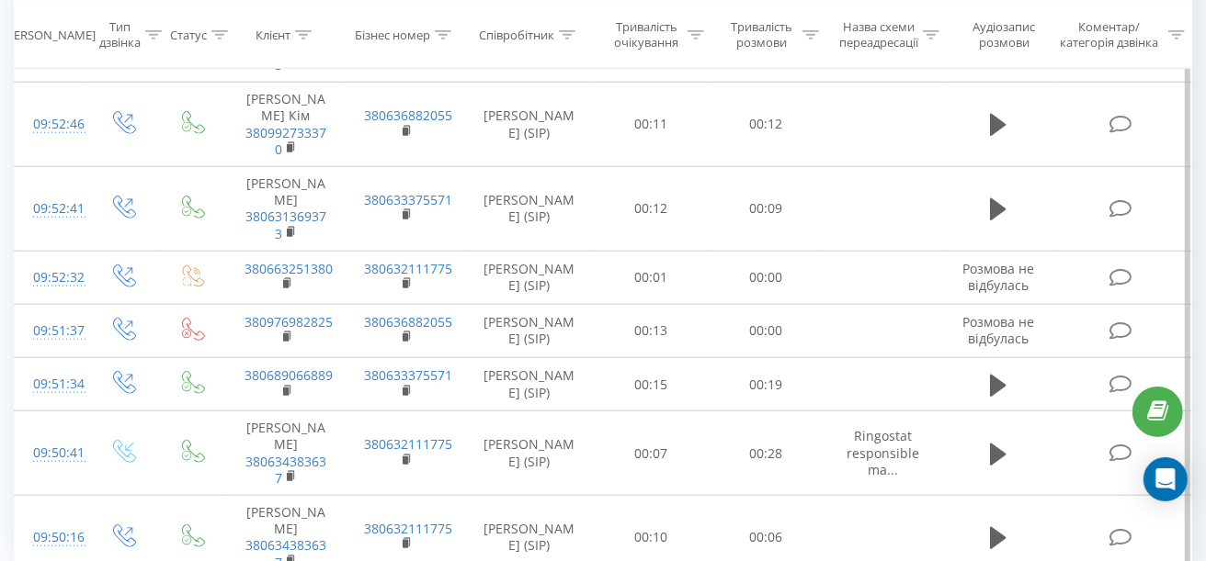
scroll to position [1368, 0]
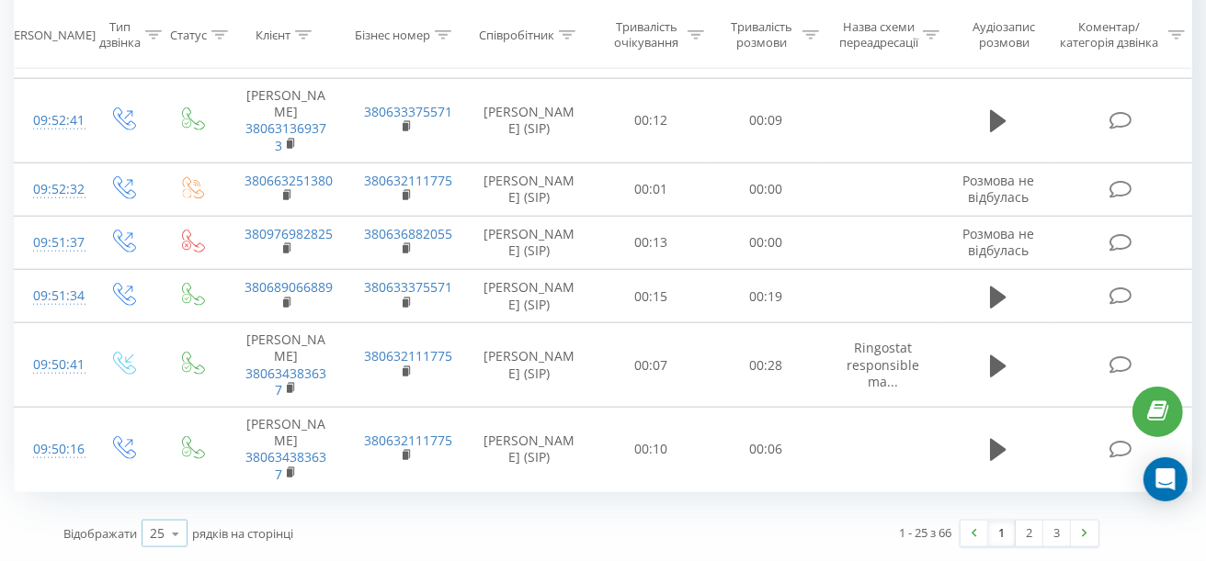
click at [170, 531] on icon at bounding box center [176, 534] width 28 height 36
click at [162, 505] on span "100" at bounding box center [161, 507] width 22 height 17
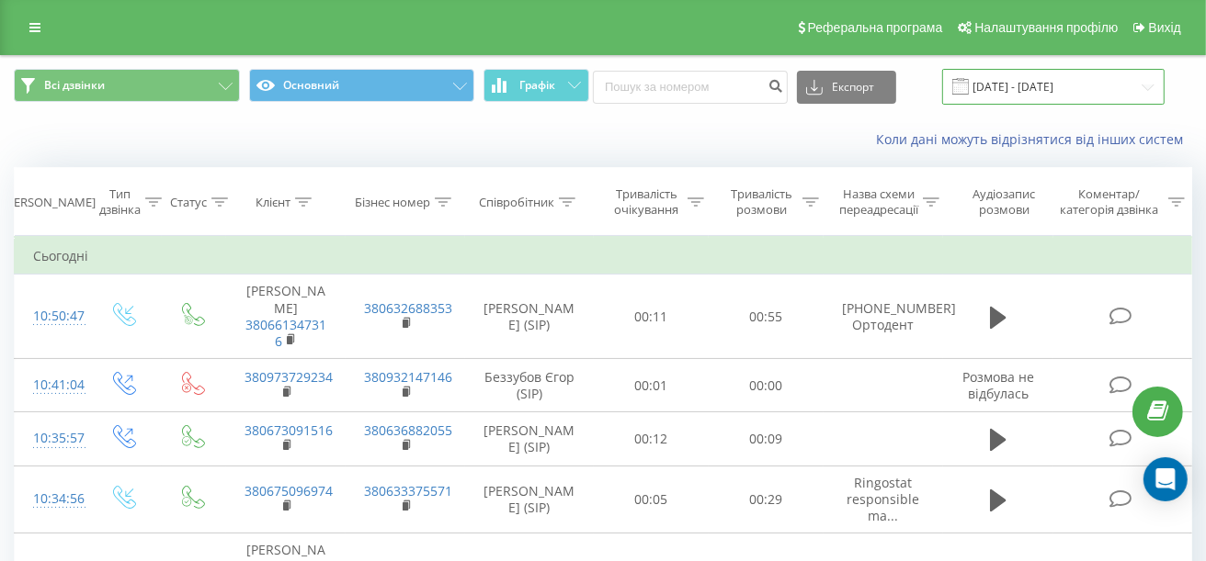
click at [997, 85] on input "[DATE] - [DATE]" at bounding box center [1053, 87] width 222 height 36
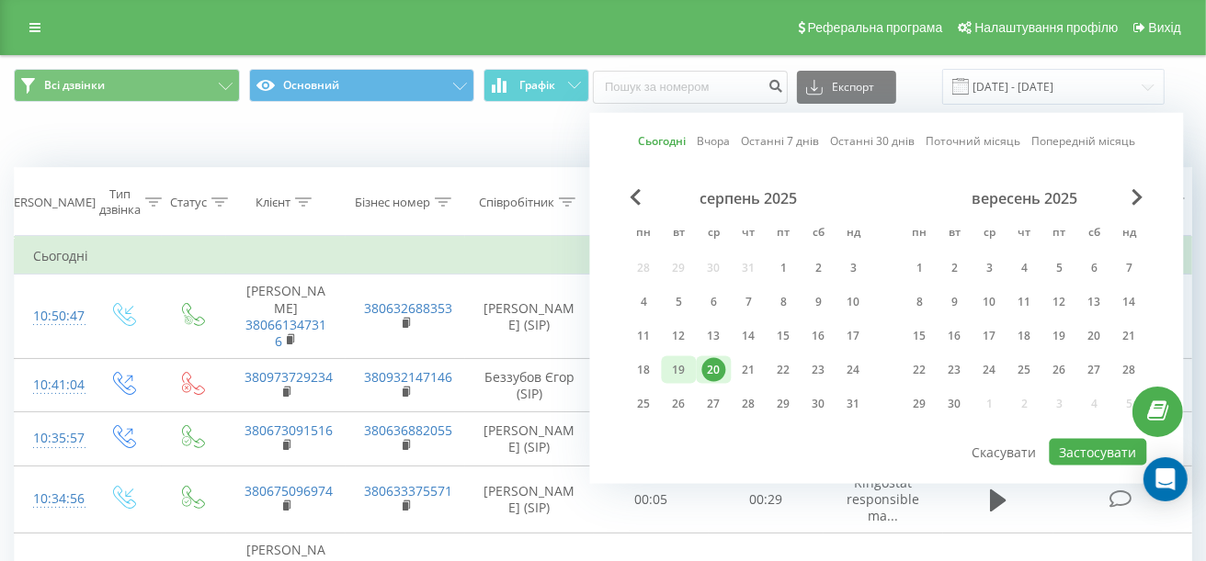
click at [680, 371] on div "19" at bounding box center [679, 370] width 24 height 24
click at [1114, 449] on button "Застосувати" at bounding box center [1097, 452] width 97 height 27
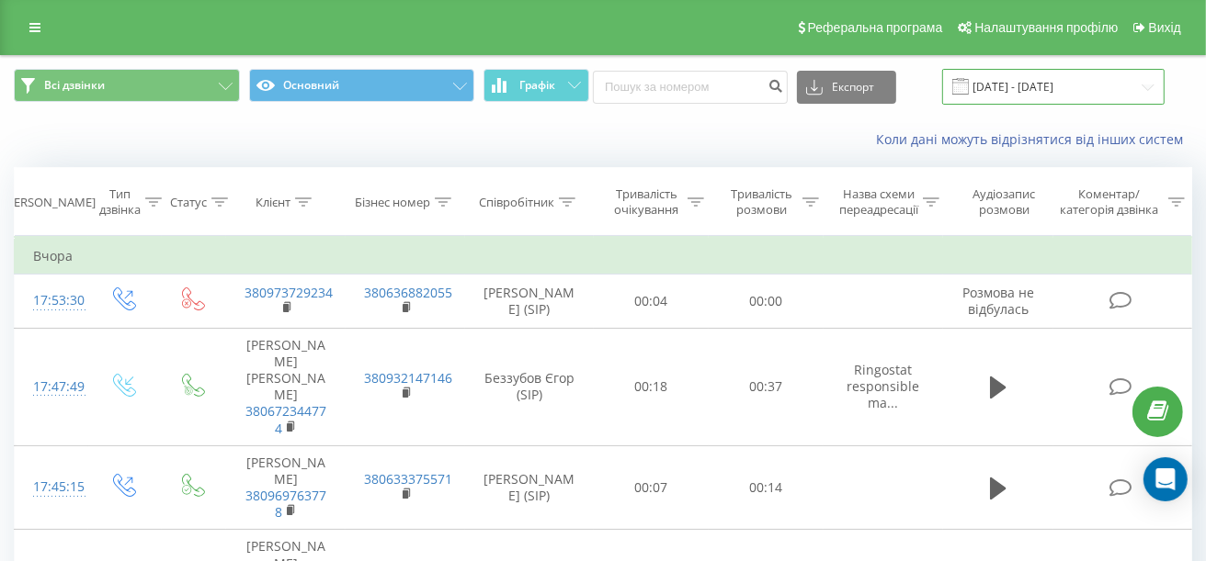
click at [1020, 92] on input "[DATE] - [DATE]" at bounding box center [1053, 87] width 222 height 36
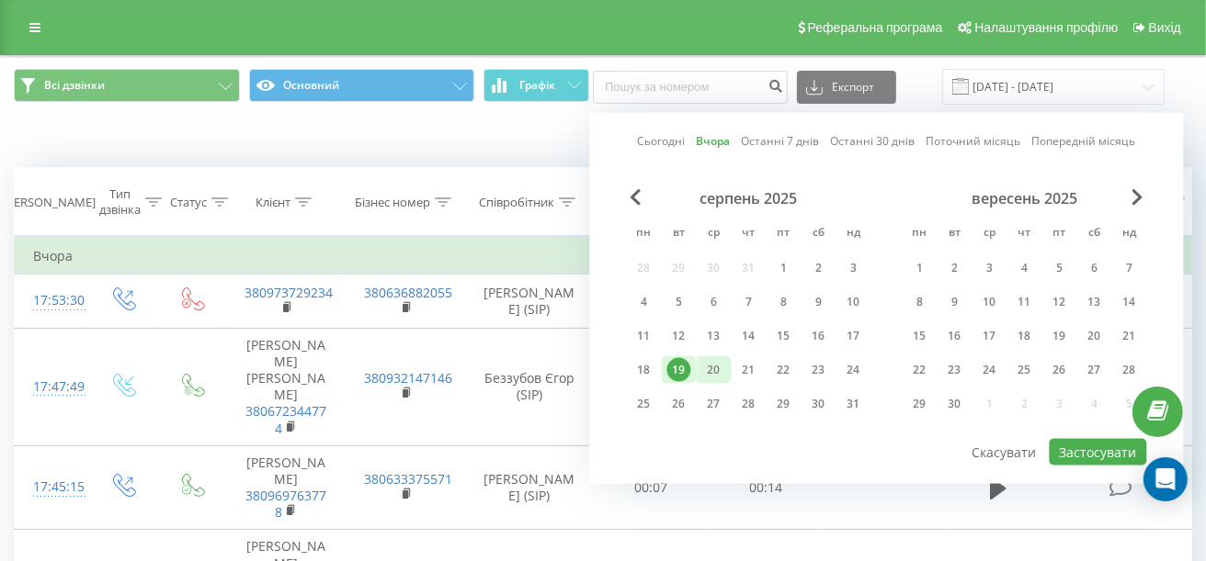
click at [709, 375] on div "20" at bounding box center [714, 370] width 24 height 24
click at [1071, 449] on button "Застосувати" at bounding box center [1097, 452] width 97 height 27
type input "[DATE] - [DATE]"
